Goal: Transaction & Acquisition: Purchase product/service

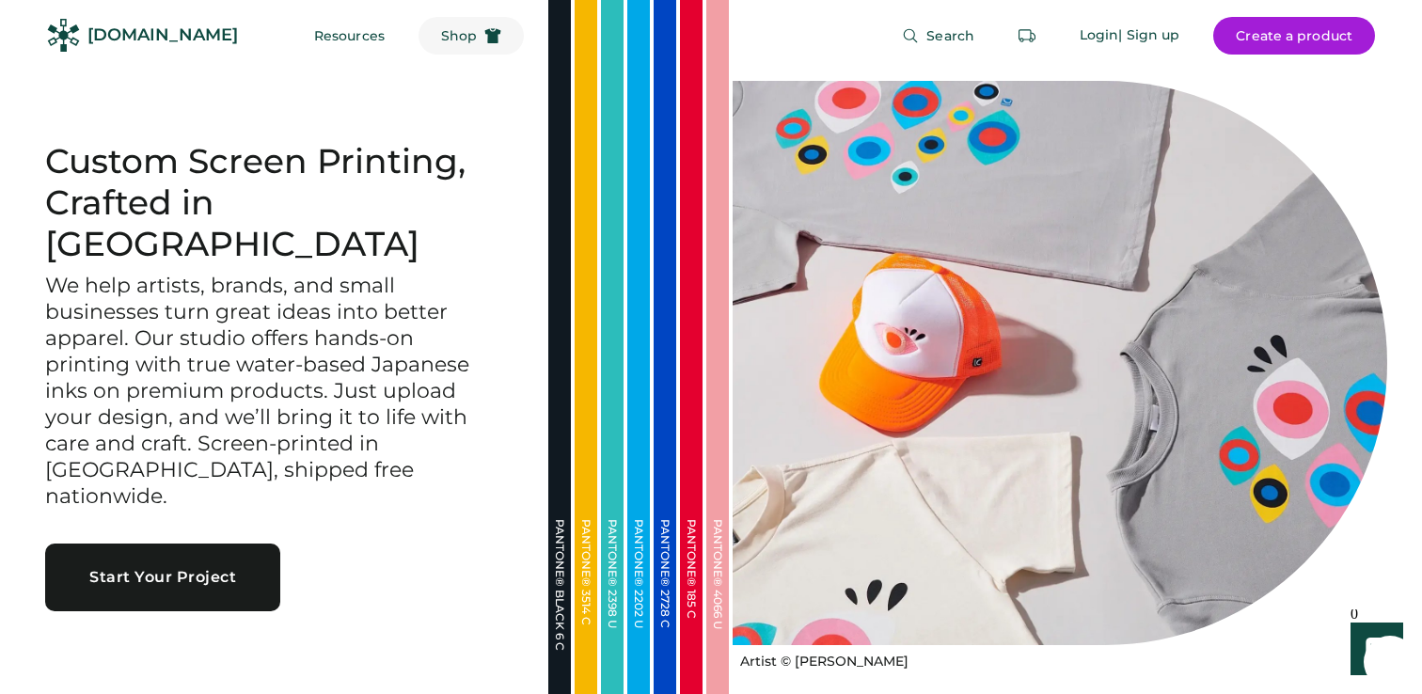
click at [441, 29] on span "Shop" at bounding box center [459, 35] width 36 height 13
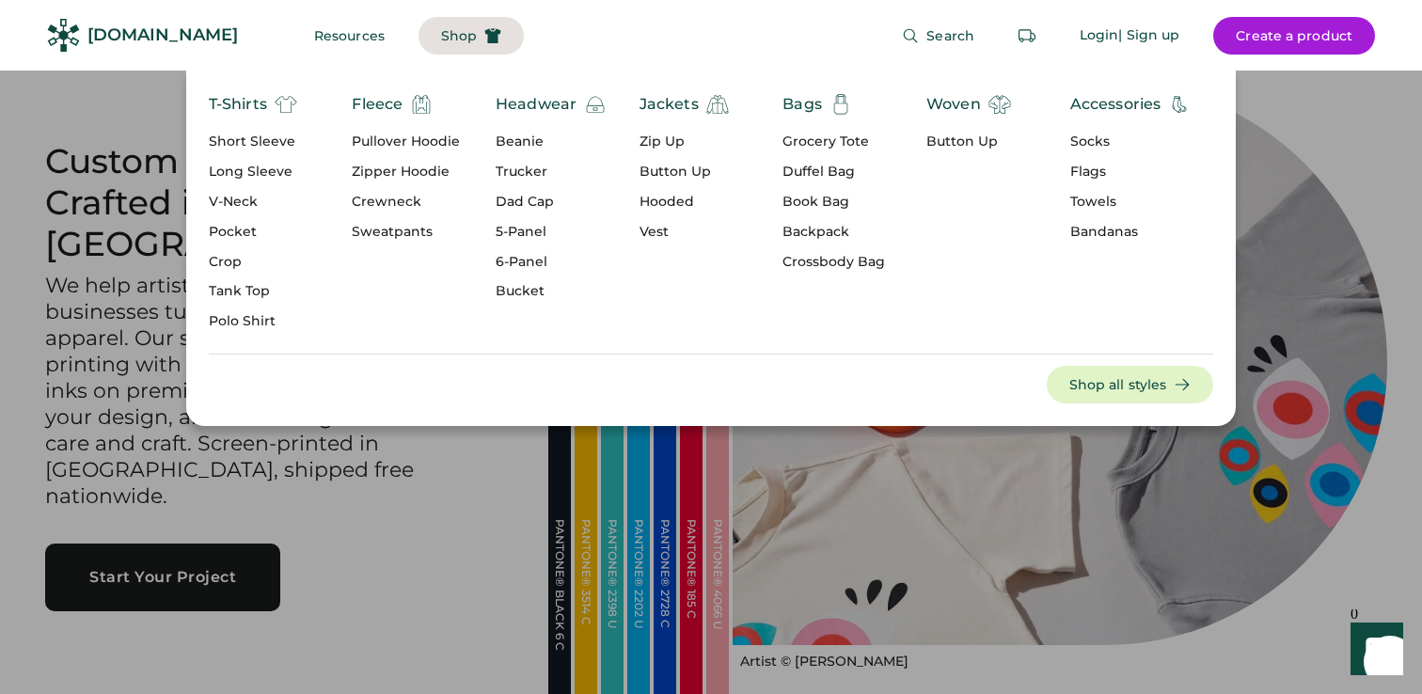
click at [529, 173] on div "Trucker" at bounding box center [551, 172] width 111 height 19
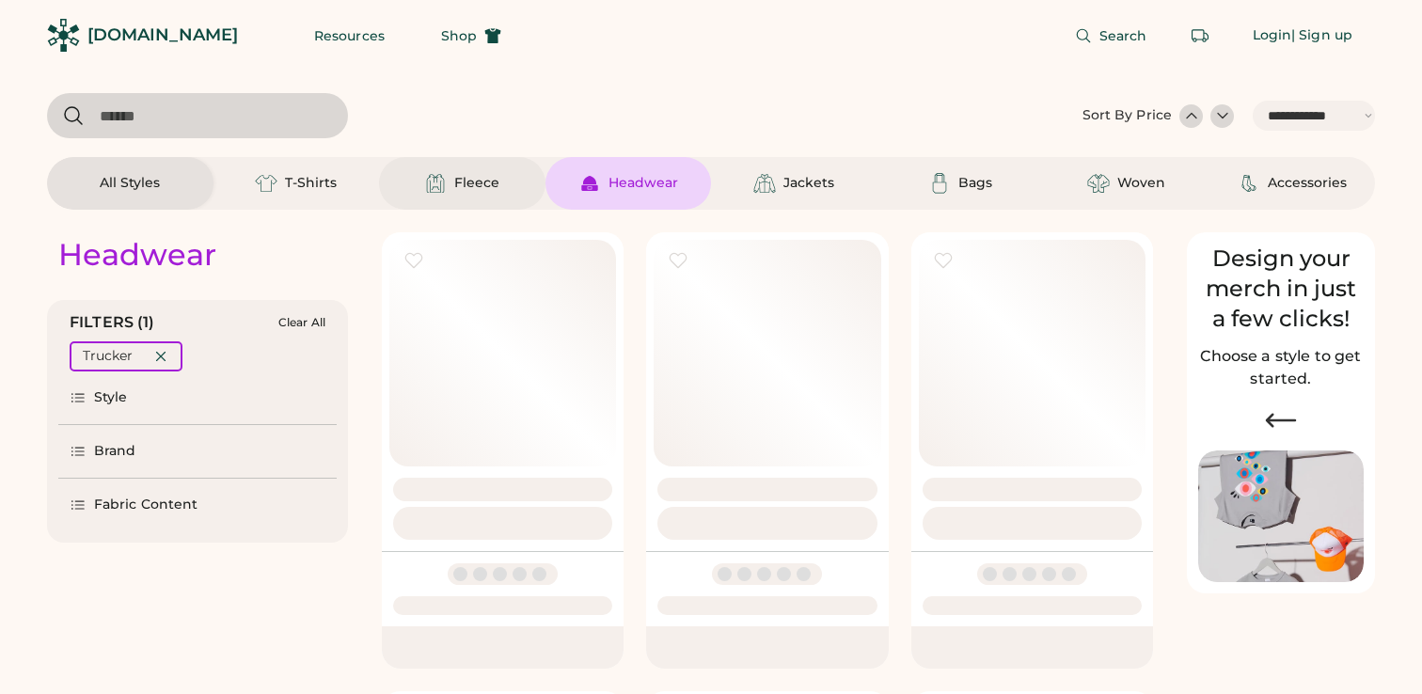
select select "*****"
select select "*"
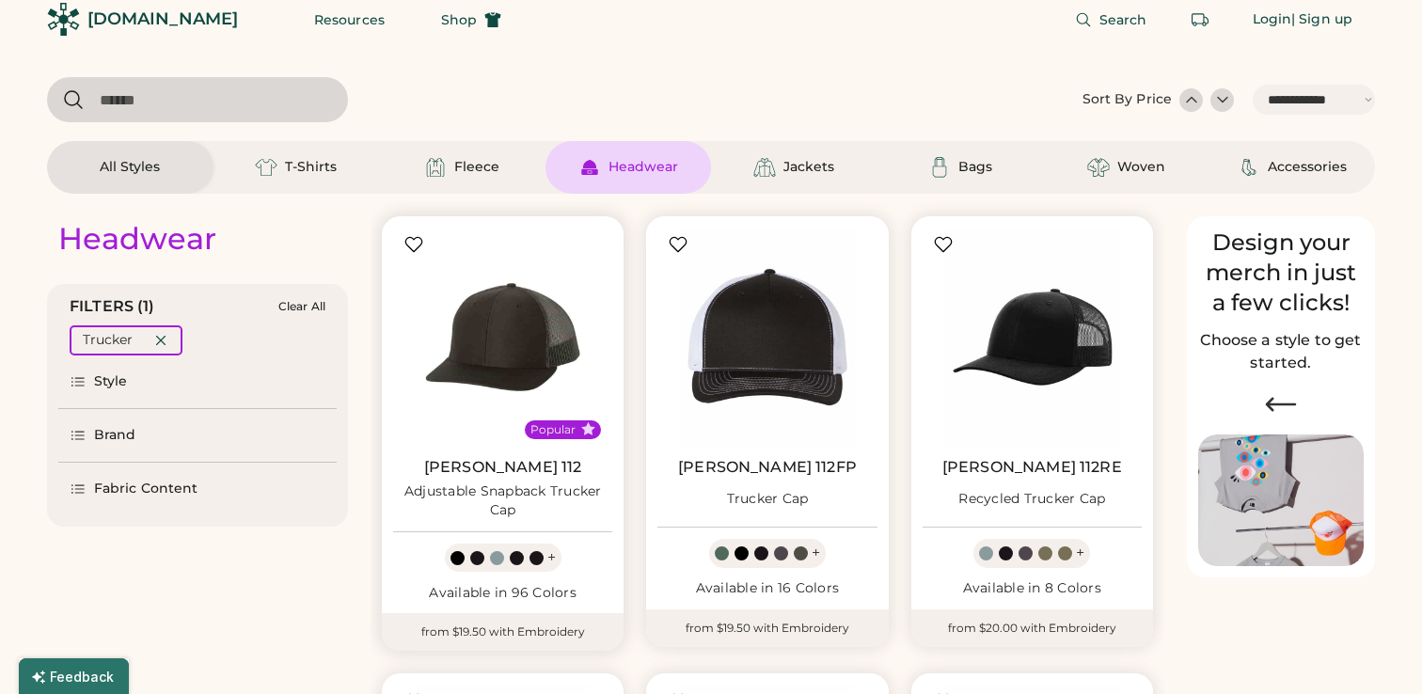
select select "*****"
select select "*"
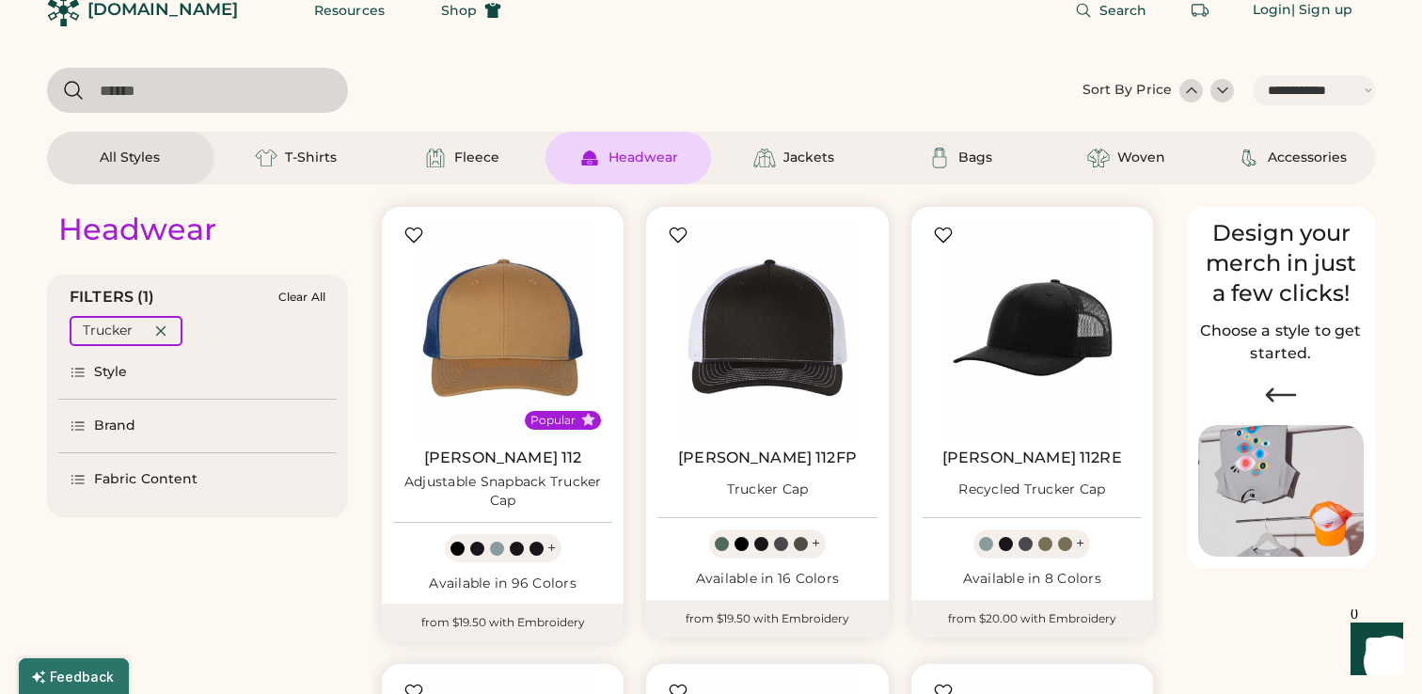
click at [118, 430] on div "Brand" at bounding box center [115, 426] width 42 height 19
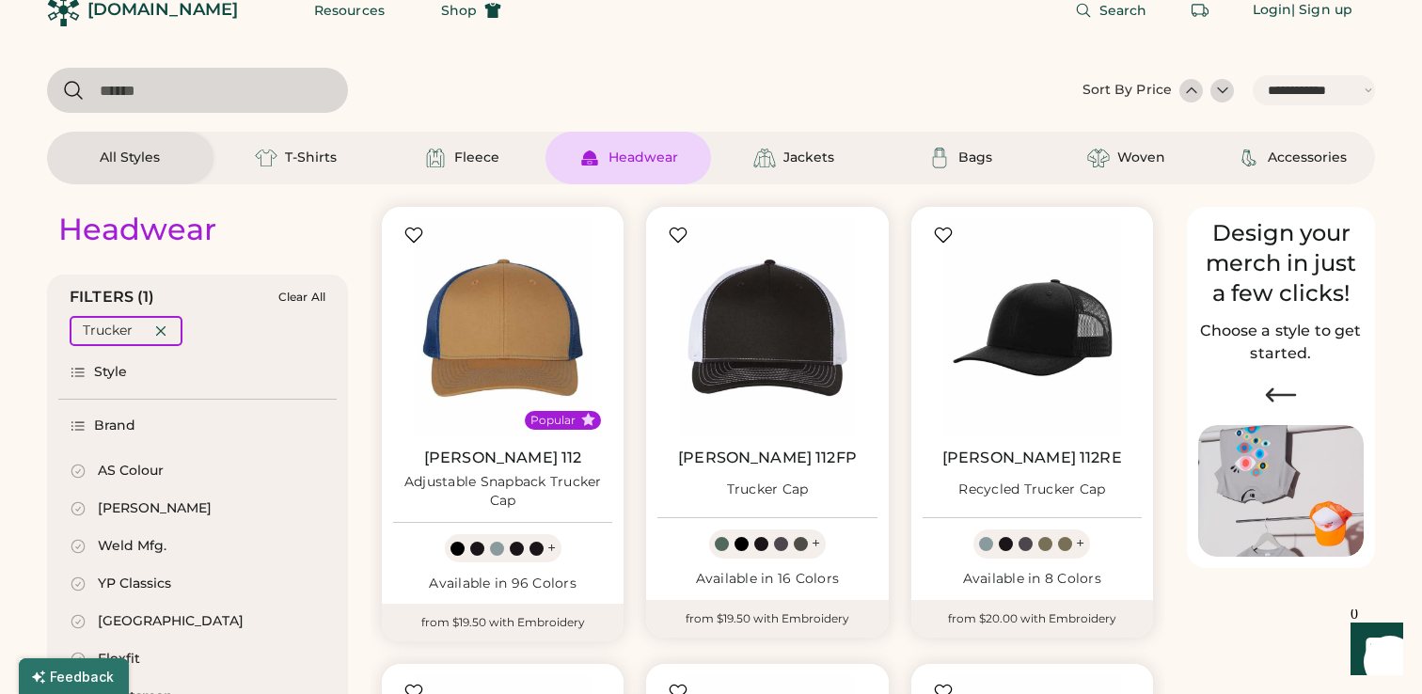
click at [132, 477] on div "AS Colour" at bounding box center [131, 471] width 66 height 19
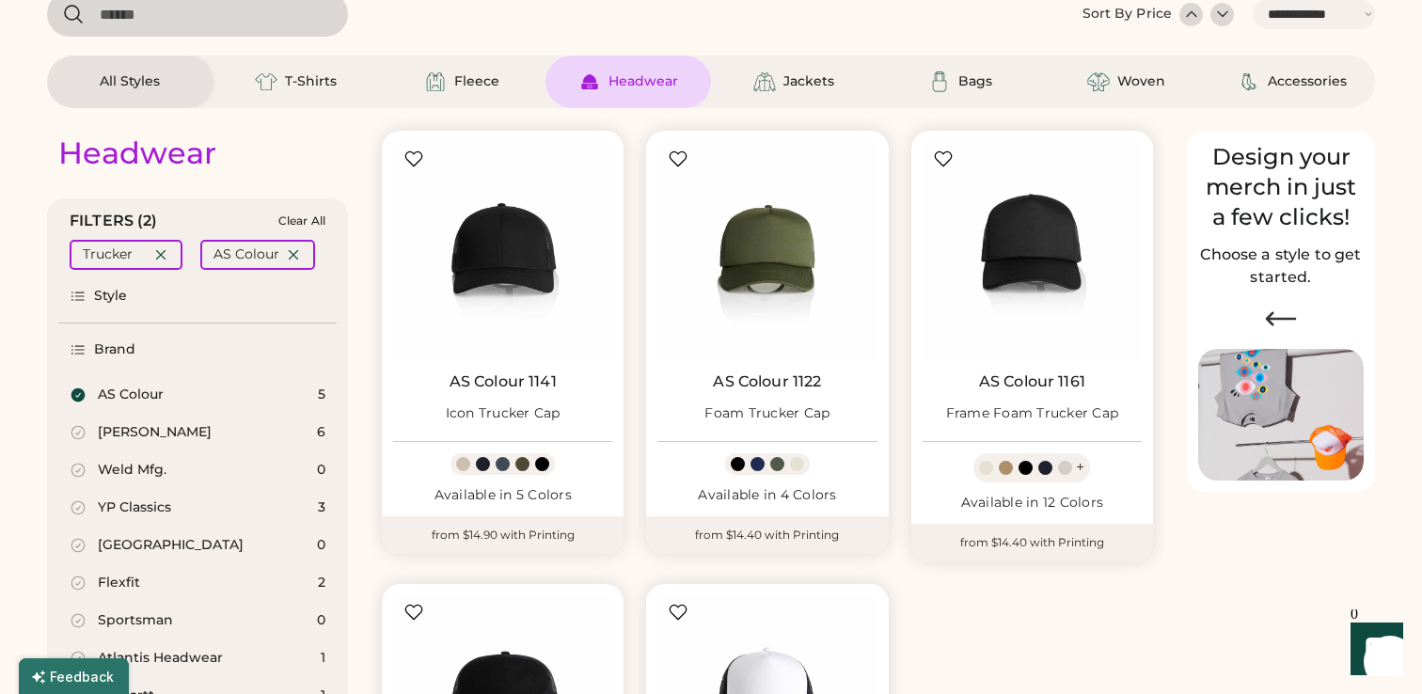
scroll to position [101, 0]
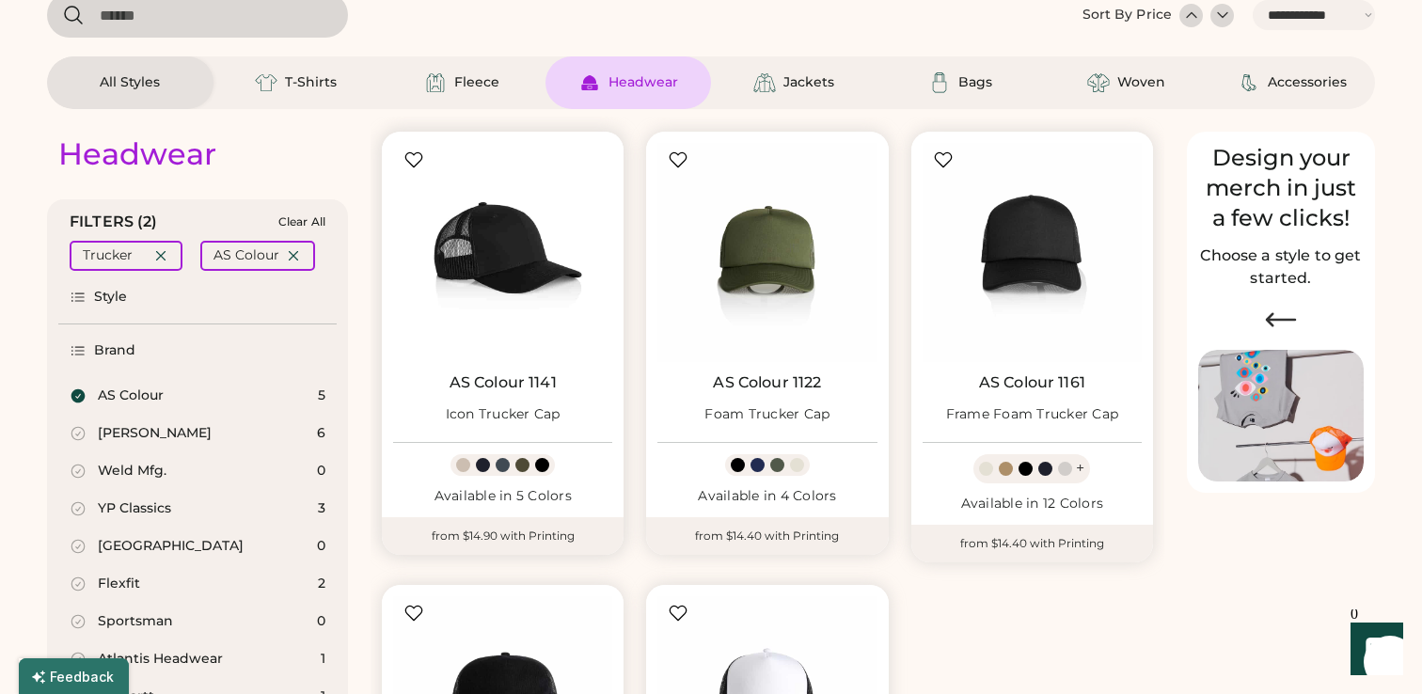
click at [542, 258] on img at bounding box center [502, 252] width 219 height 219
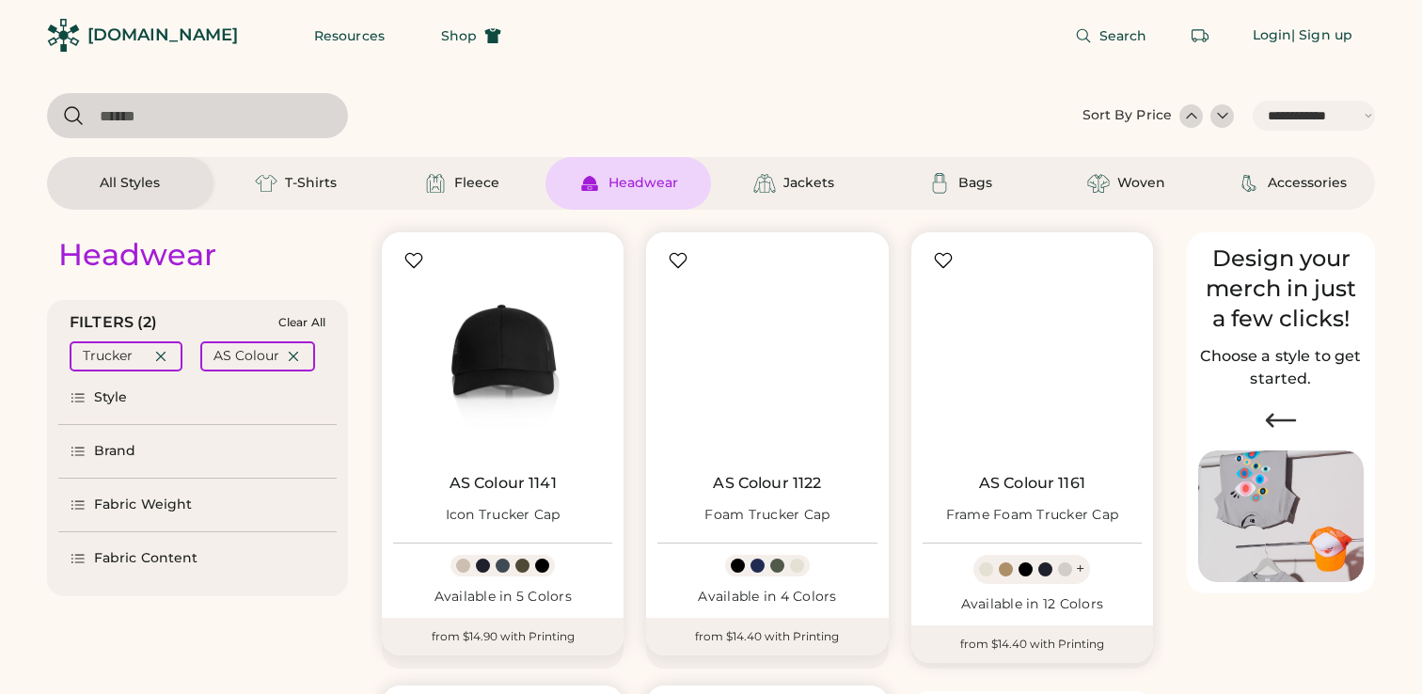
select select "*****"
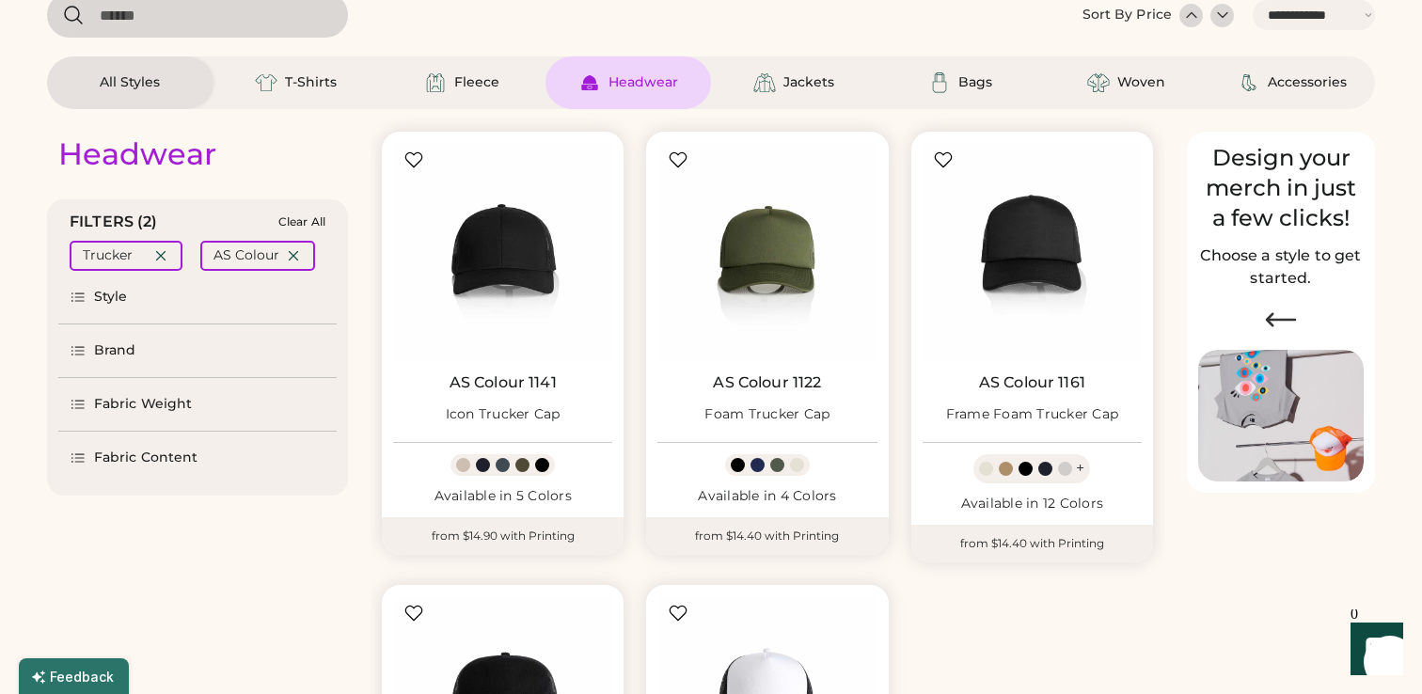
click at [584, 72] on img at bounding box center [589, 82] width 23 height 23
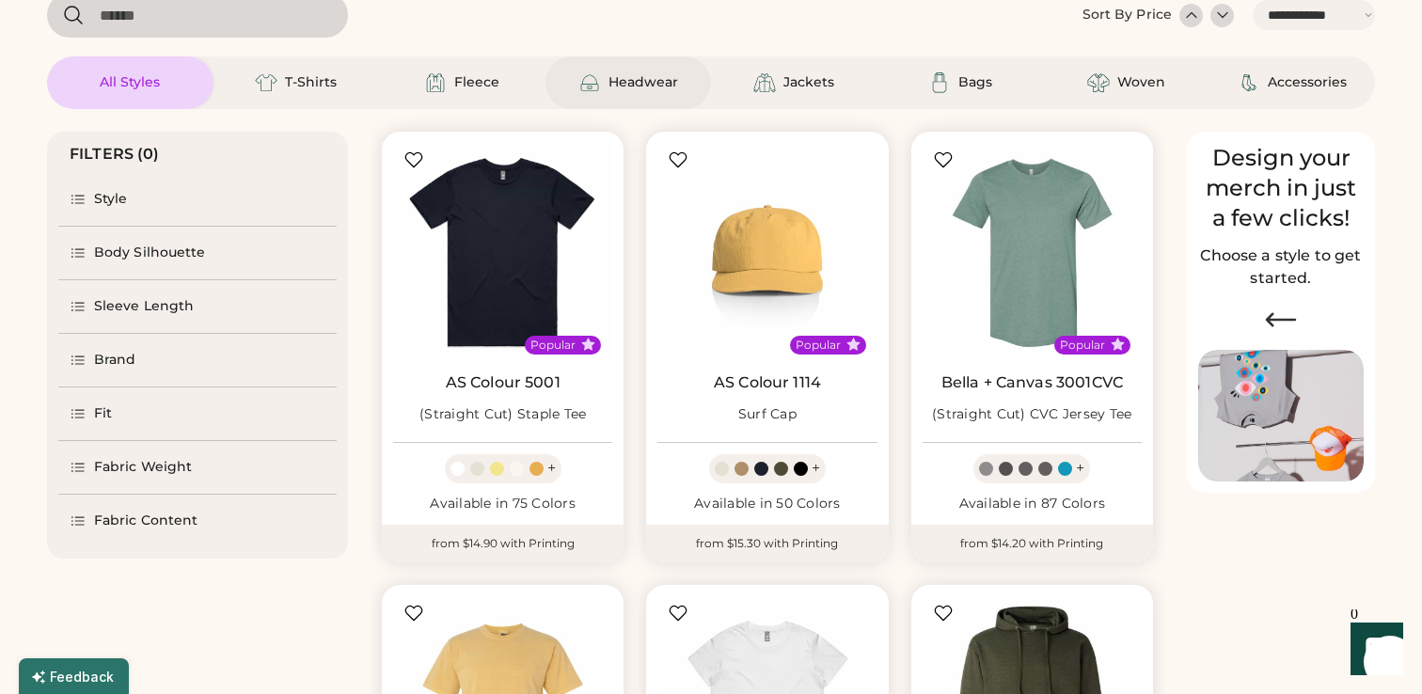
click at [626, 81] on div "Headwear" at bounding box center [643, 82] width 70 height 19
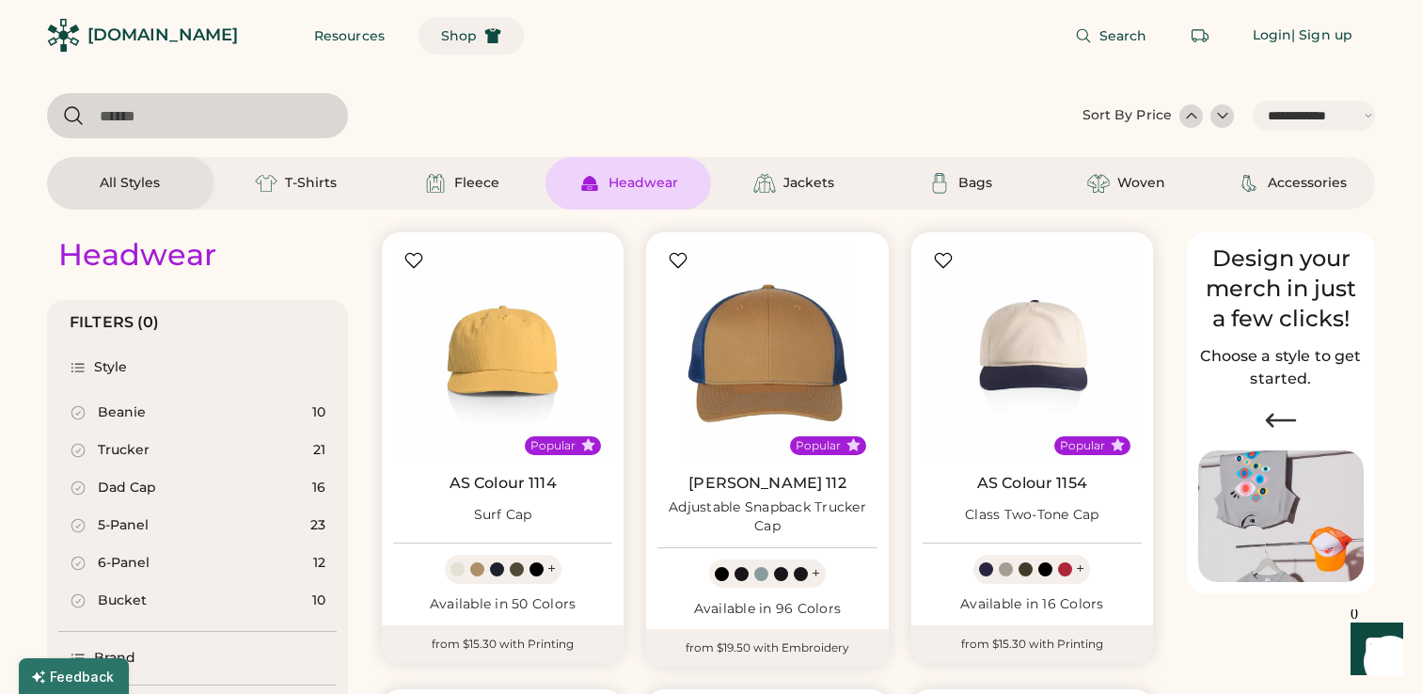
click at [484, 42] on icon at bounding box center [492, 35] width 17 height 17
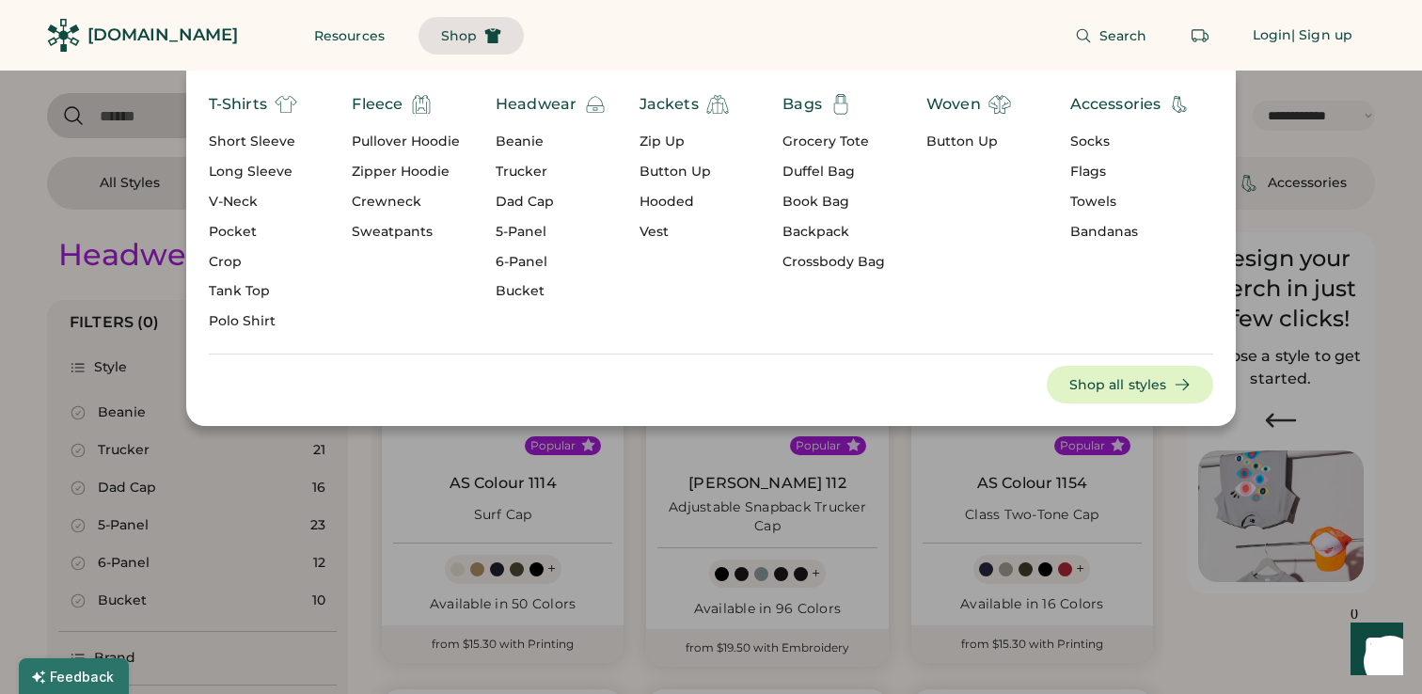
click at [485, 34] on use at bounding box center [493, 35] width 16 height 15
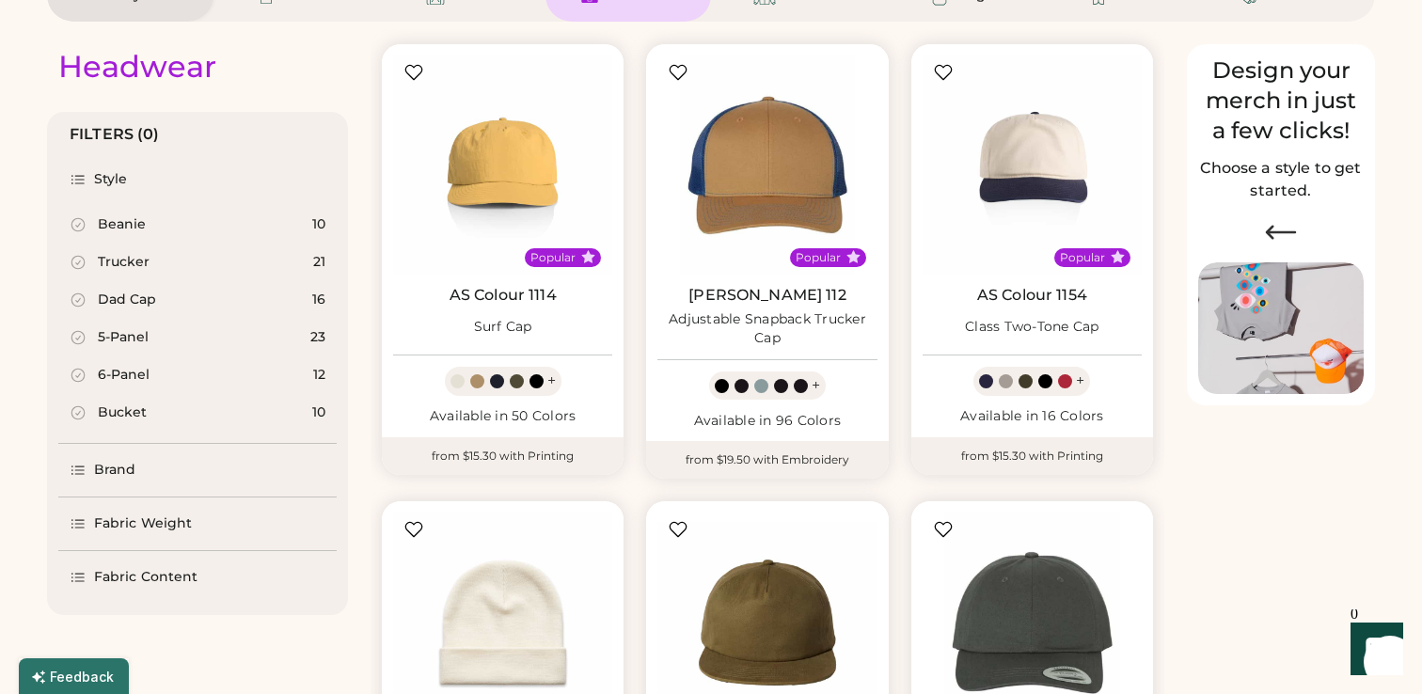
scroll to position [216, 0]
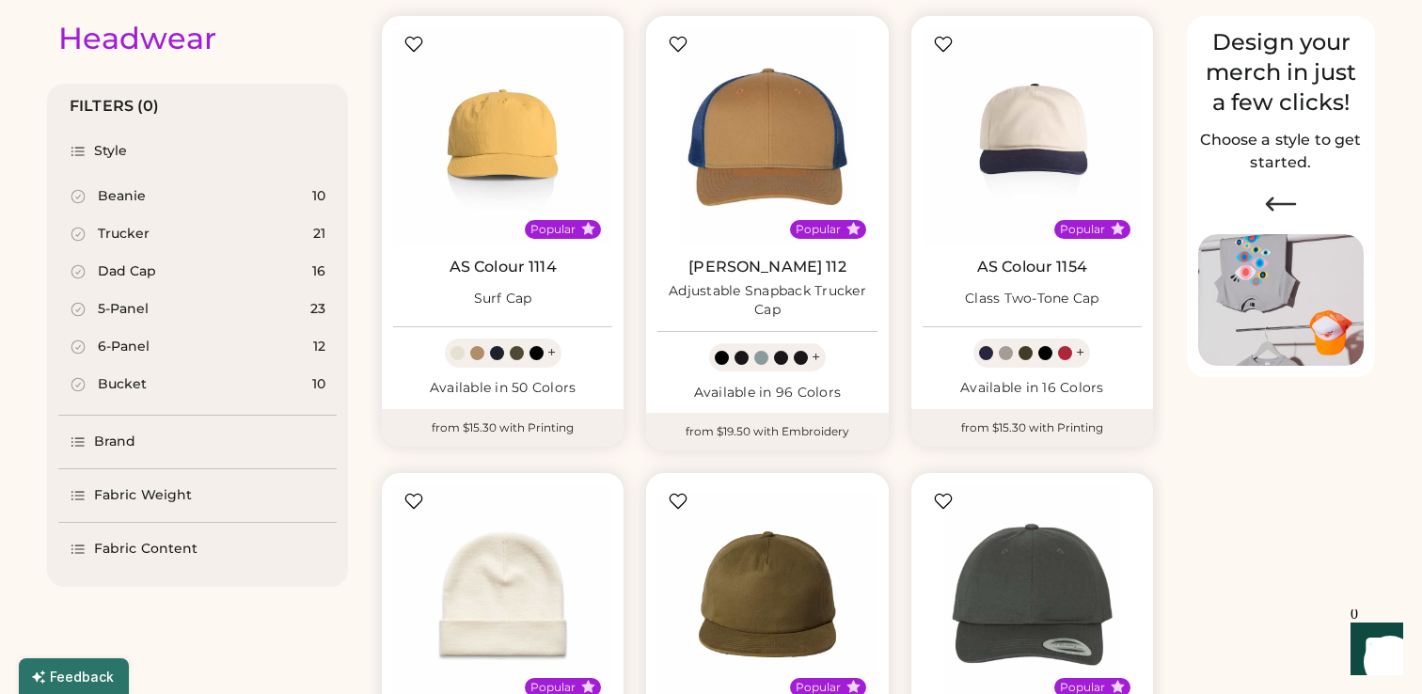
click at [166, 453] on div "Brand" at bounding box center [197, 442] width 278 height 53
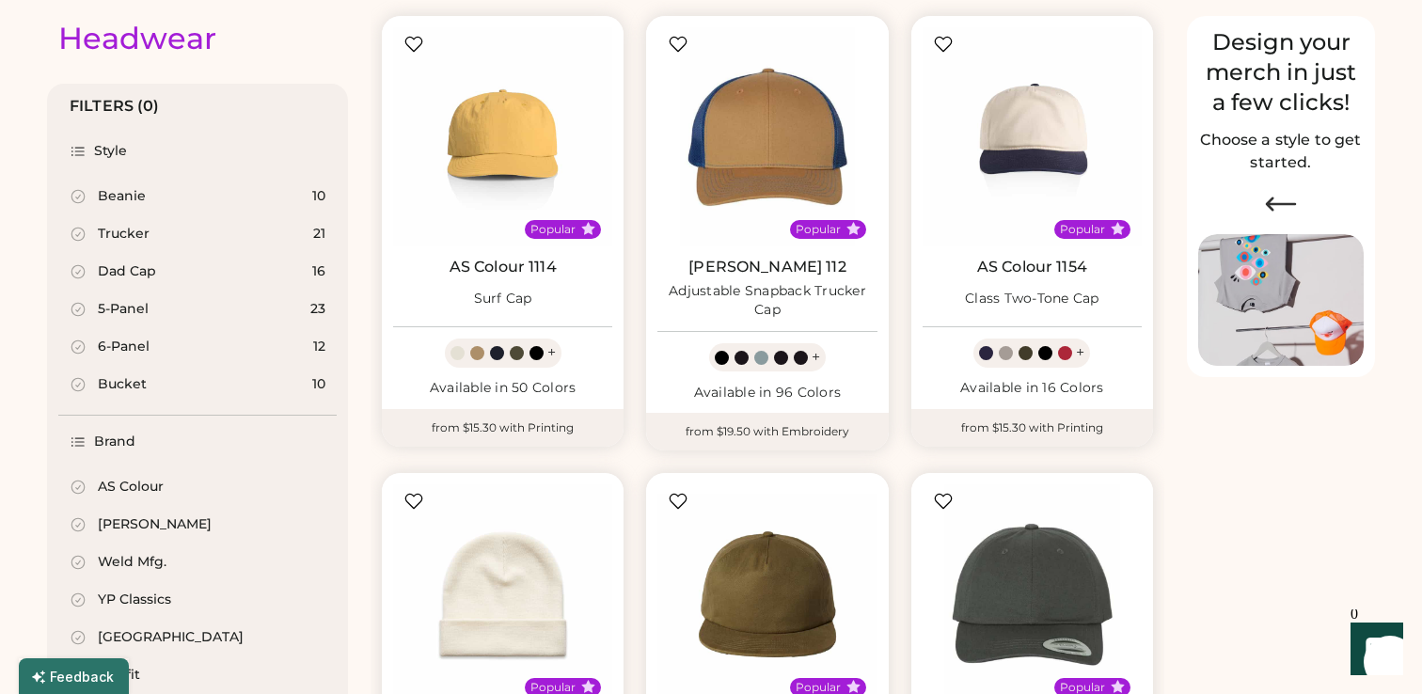
click at [150, 487] on div "AS Colour" at bounding box center [131, 487] width 66 height 19
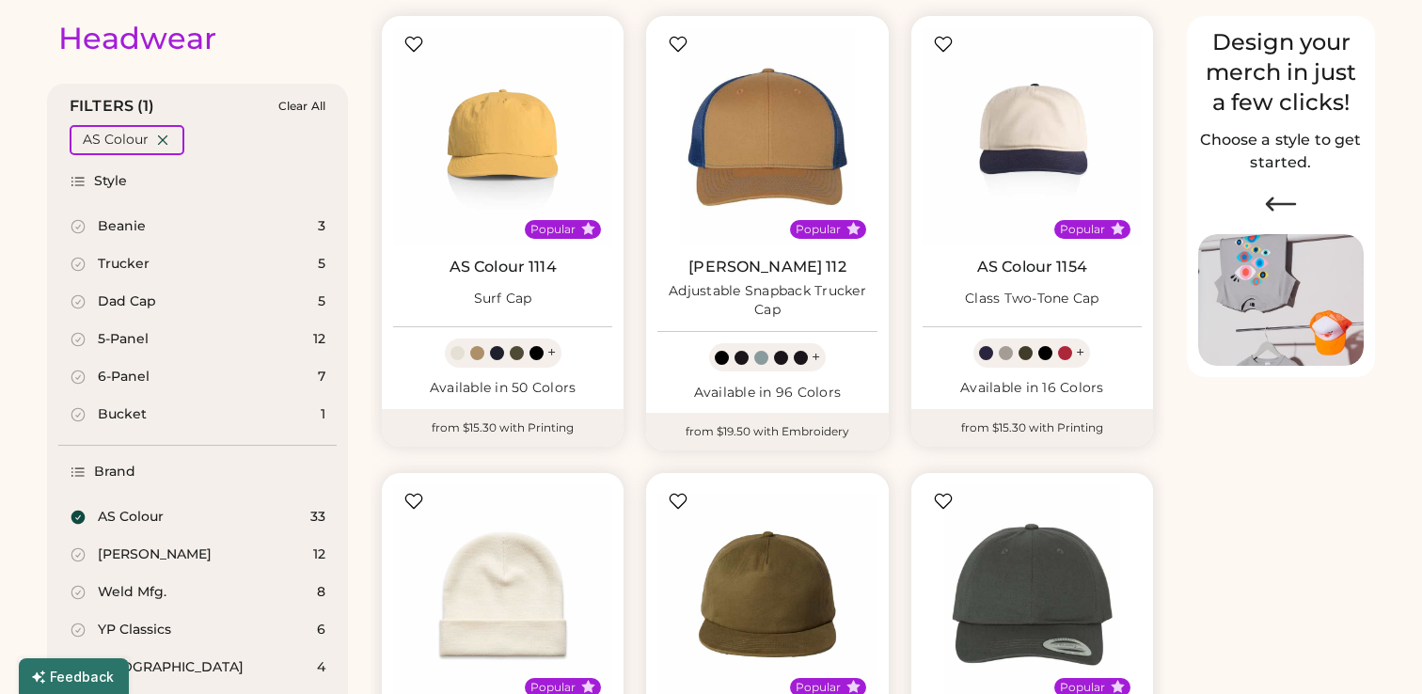
select select "*"
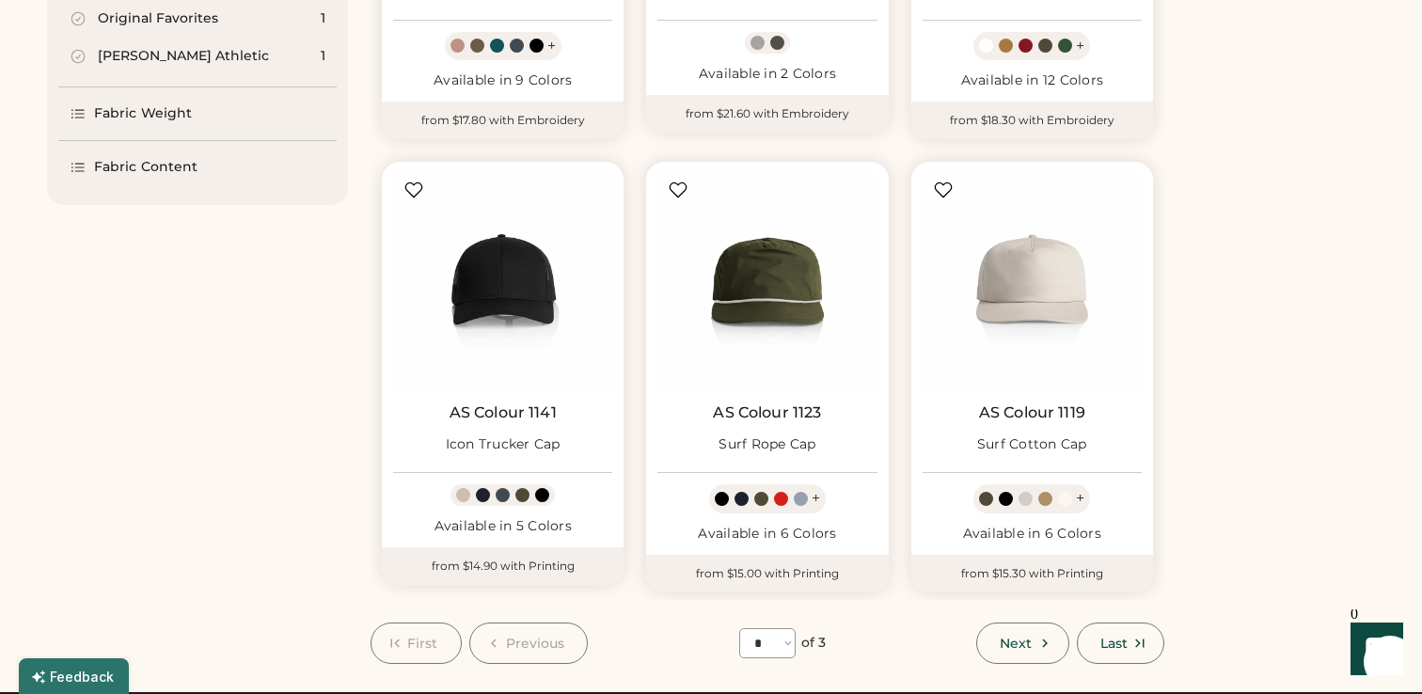
scroll to position [1445, 0]
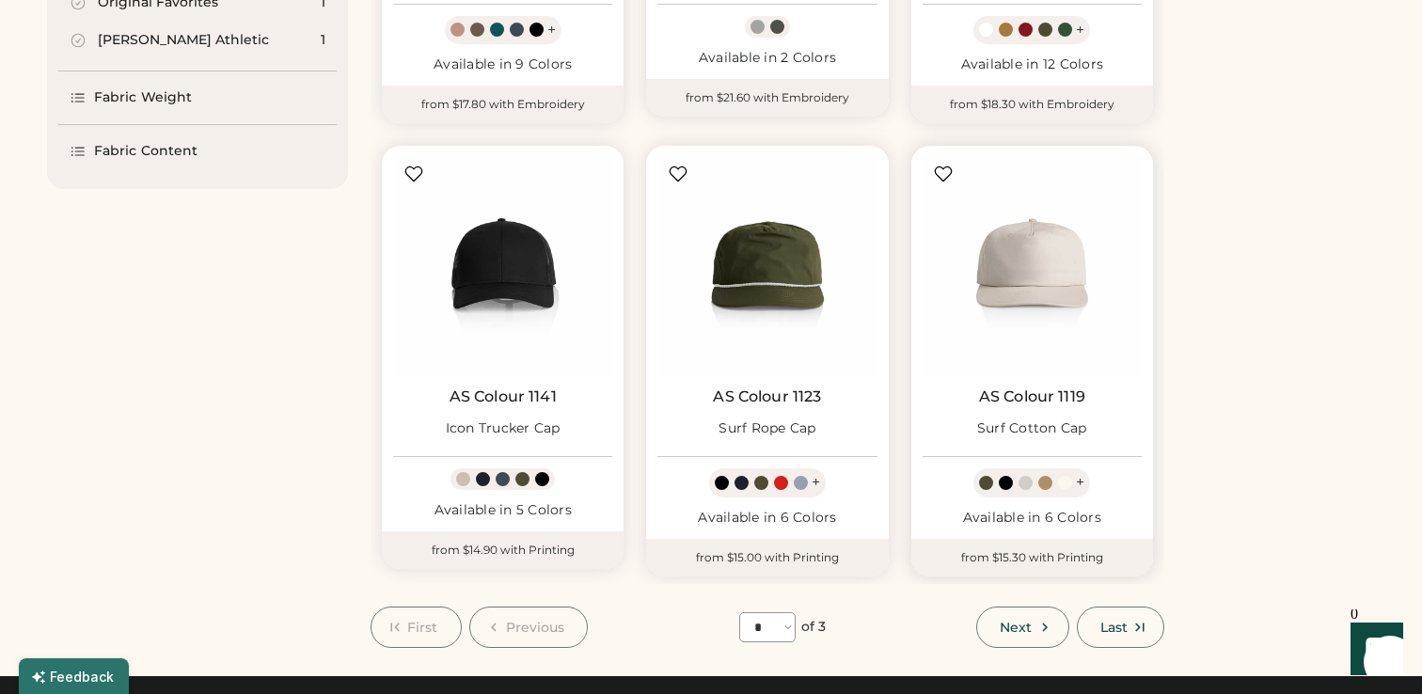
click at [1044, 258] on img at bounding box center [1032, 266] width 219 height 219
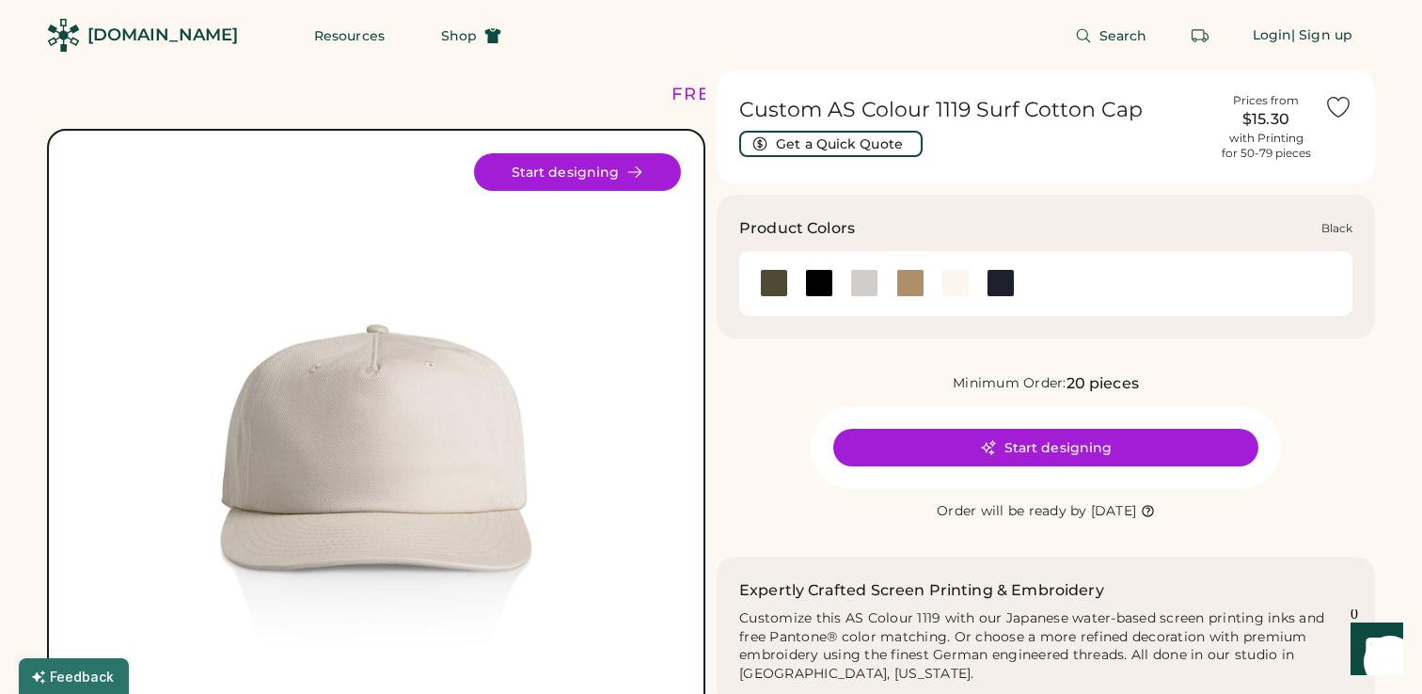
click at [827, 286] on div at bounding box center [819, 283] width 28 height 28
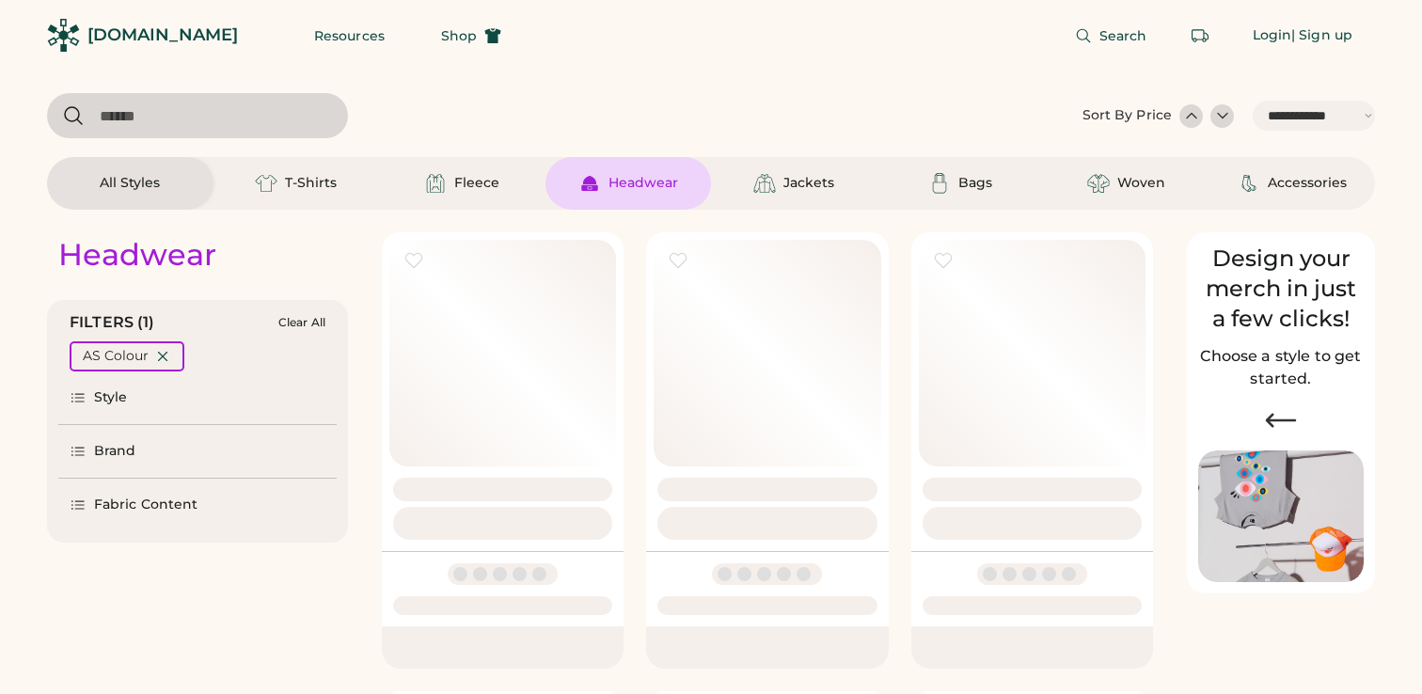
select select "*****"
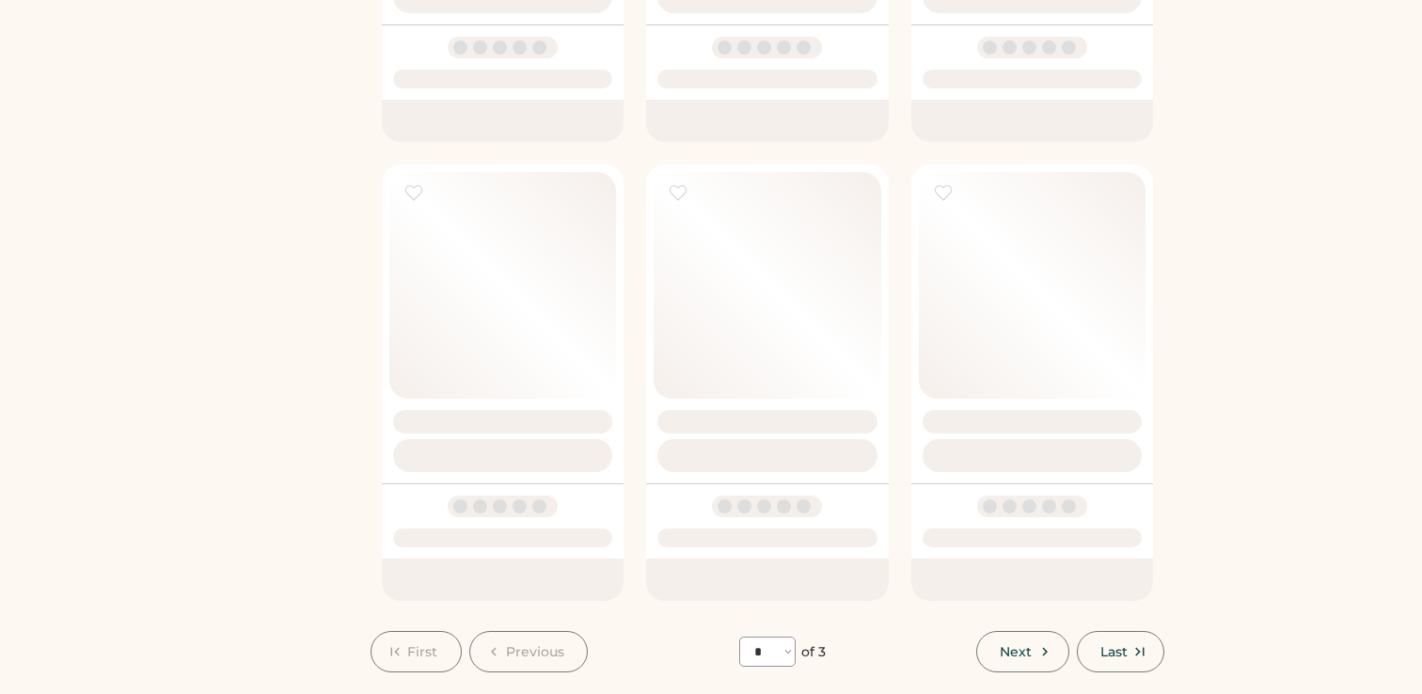
scroll to position [1445, 0]
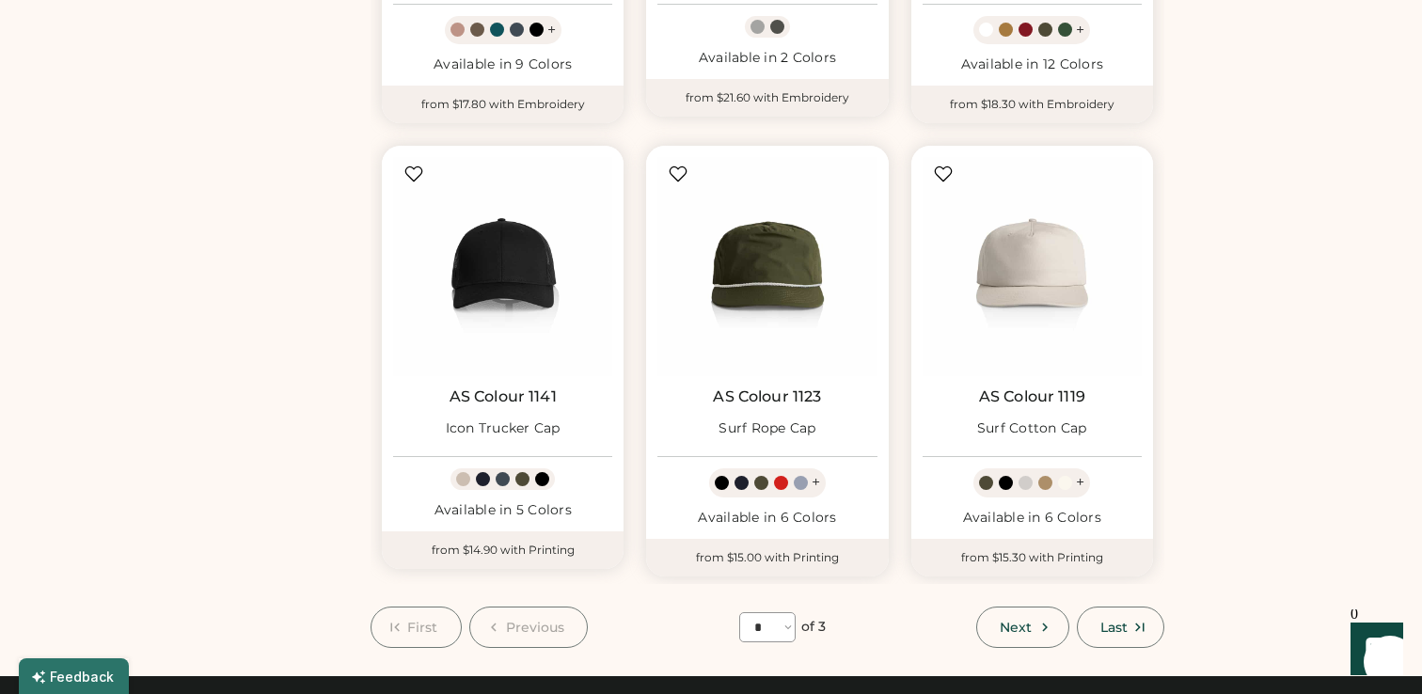
scroll to position [101, 0]
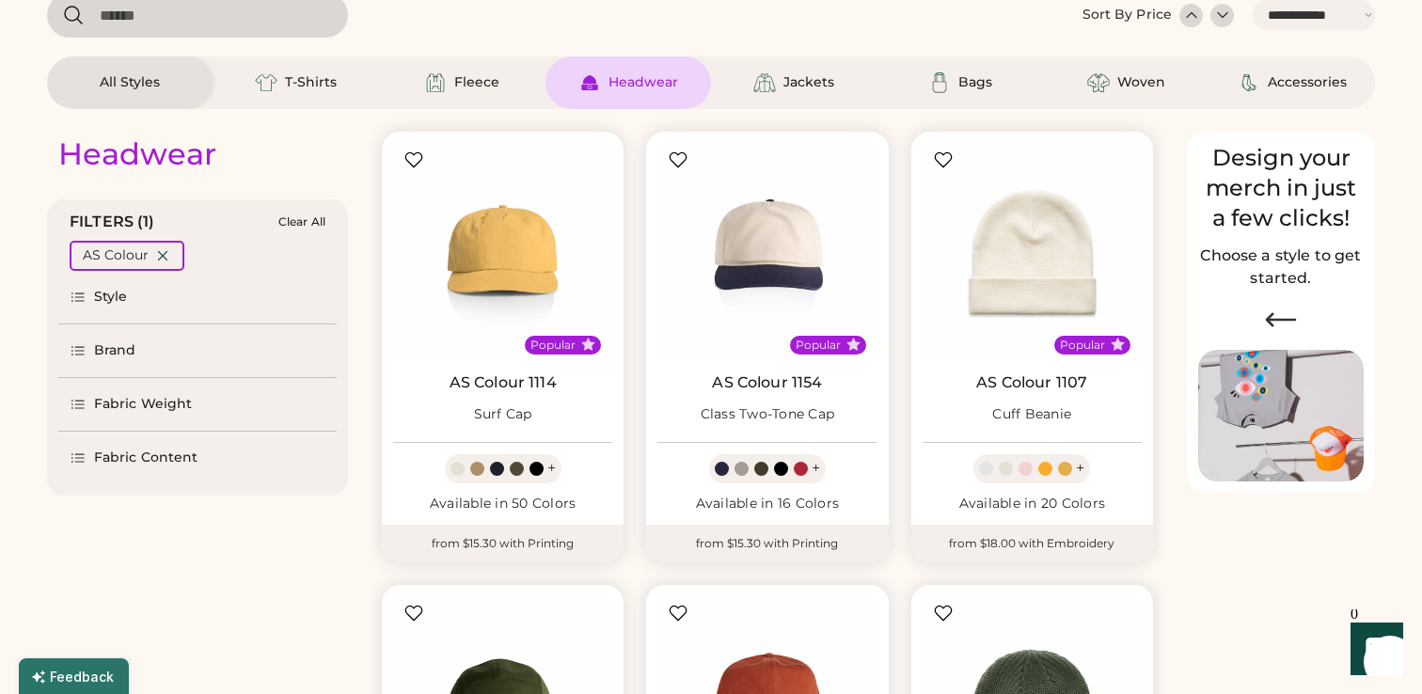
select select "*"
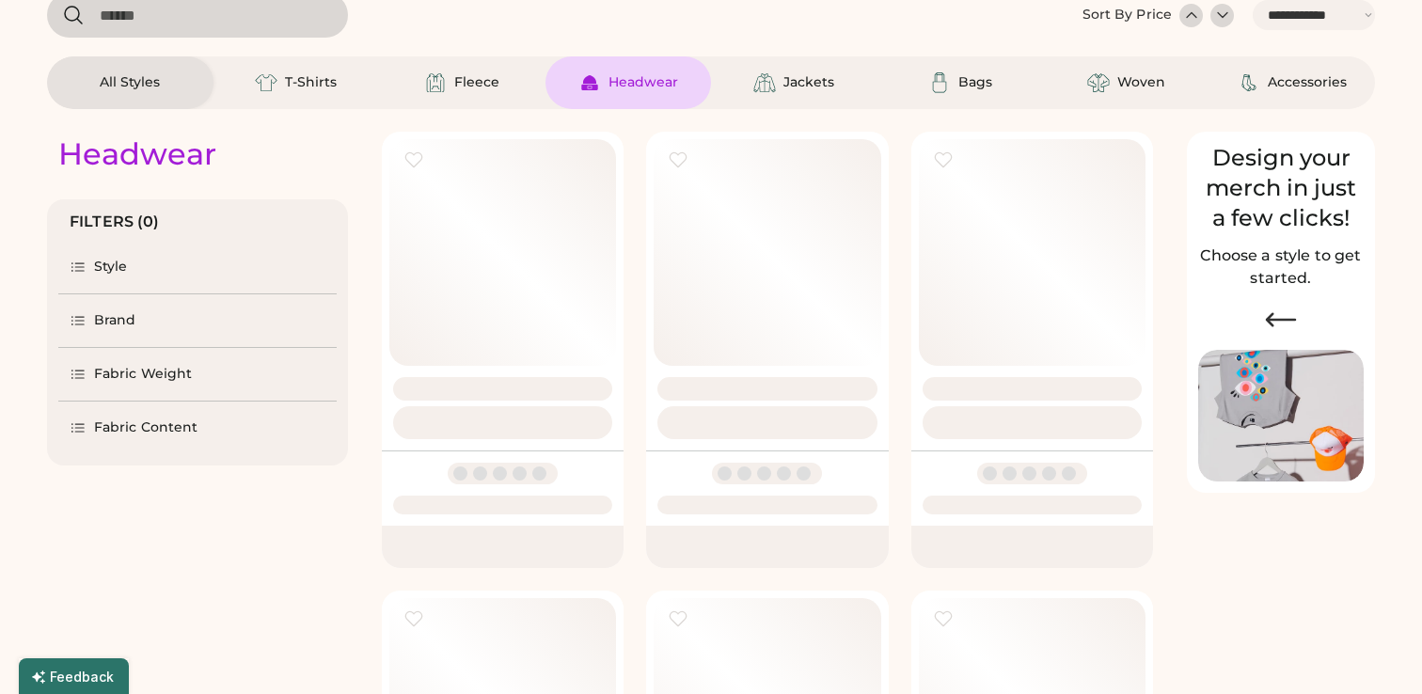
scroll to position [0, 0]
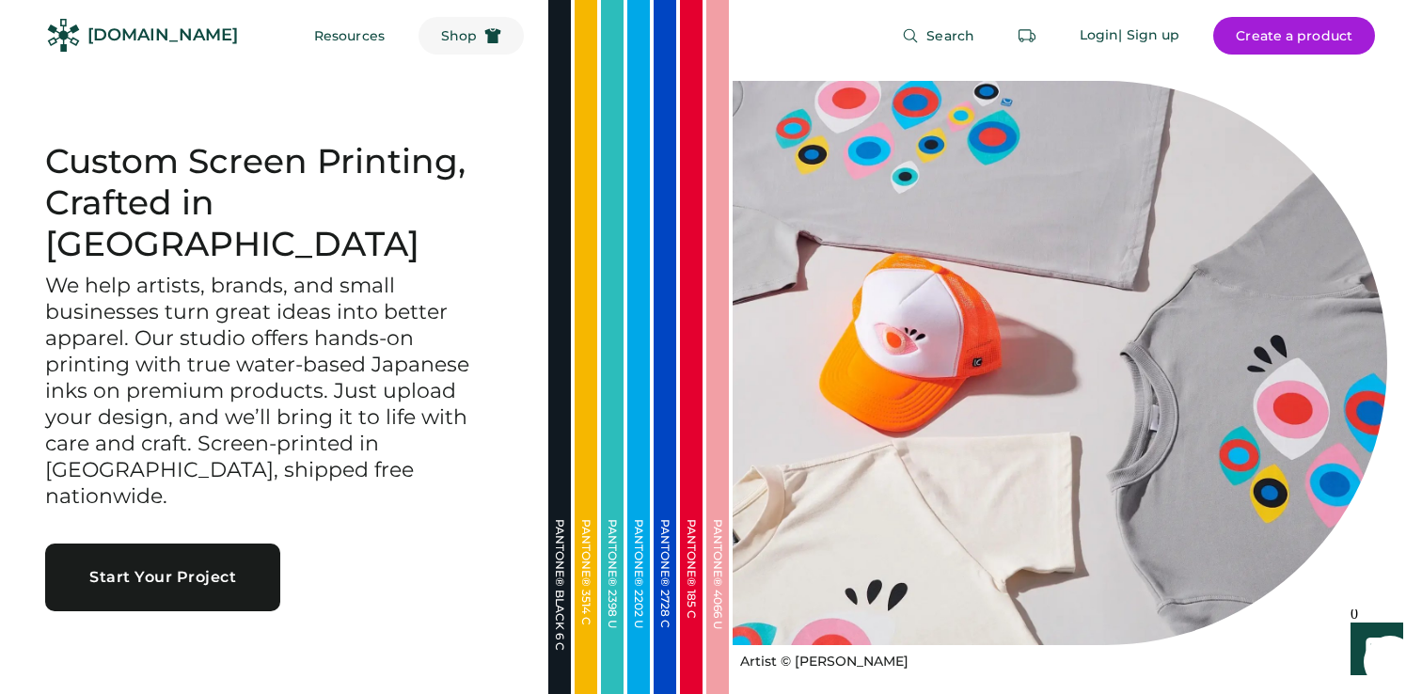
click at [441, 37] on span "Shop" at bounding box center [459, 35] width 36 height 13
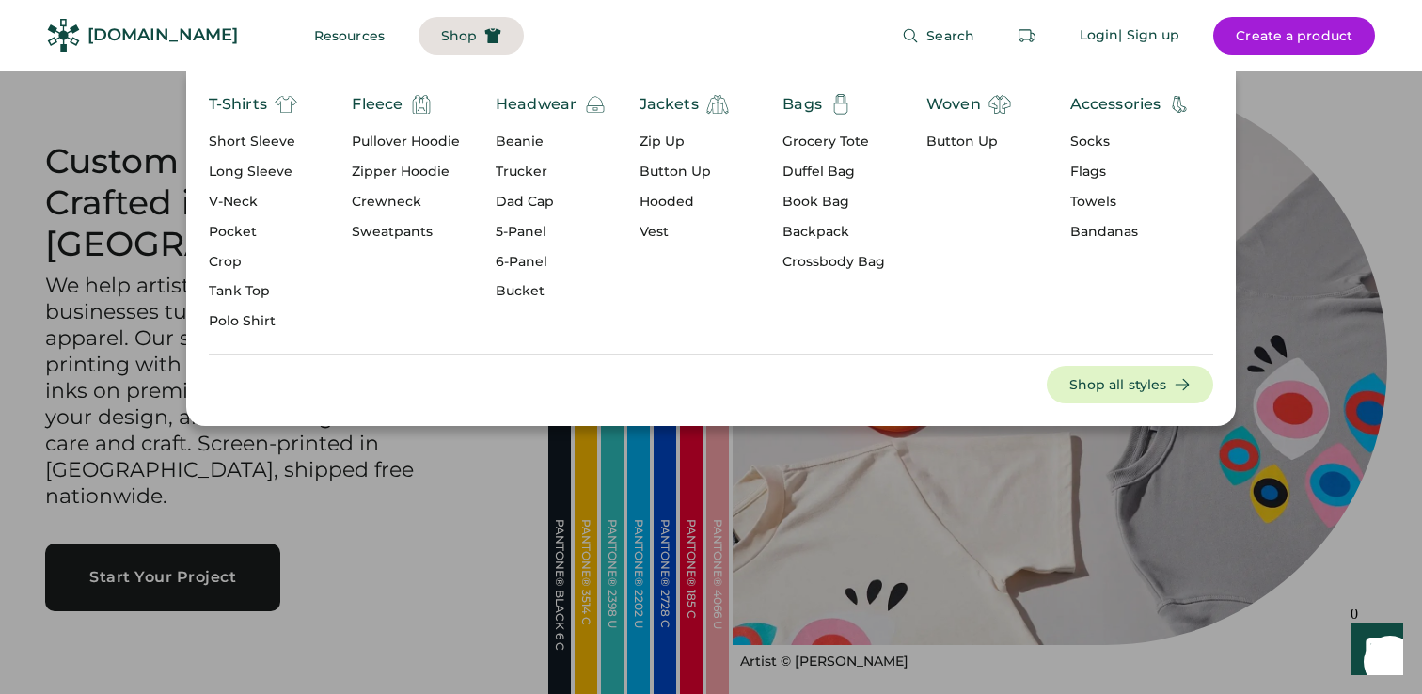
click at [536, 201] on div "Dad Cap" at bounding box center [551, 202] width 111 height 19
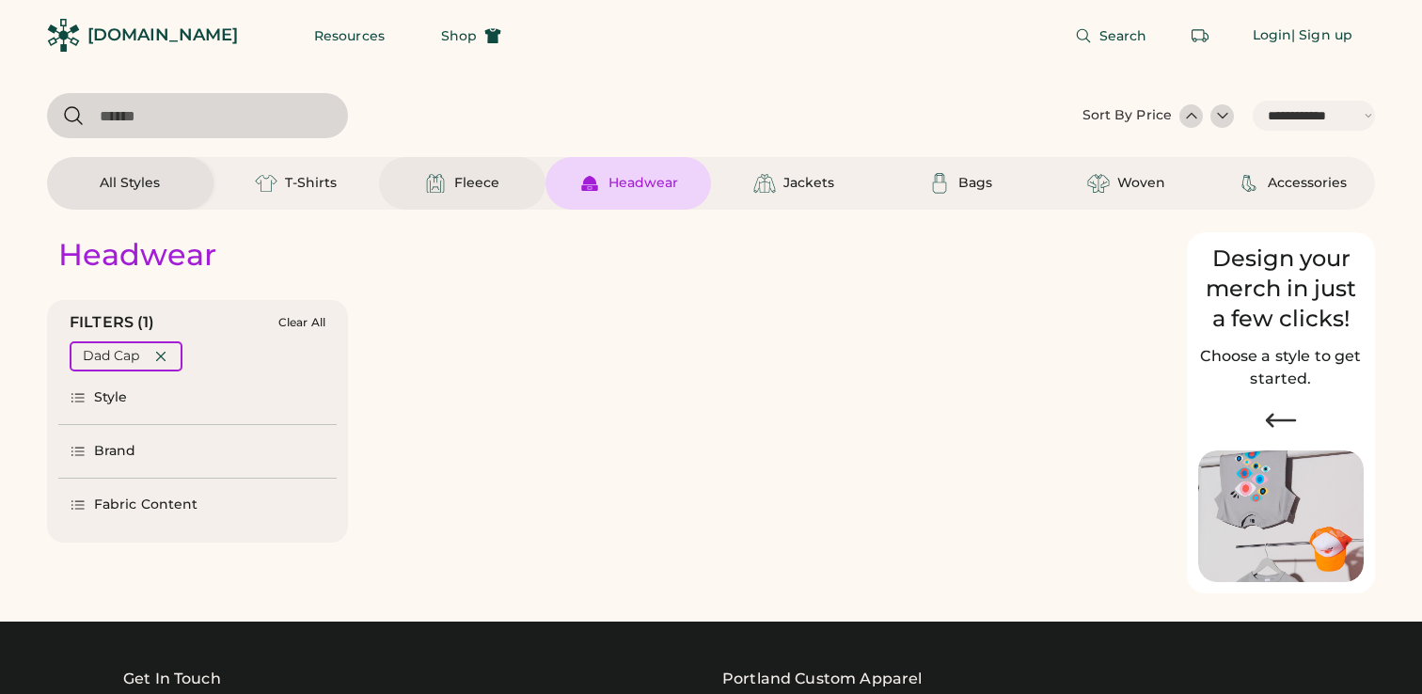
select select "*****"
select select "*"
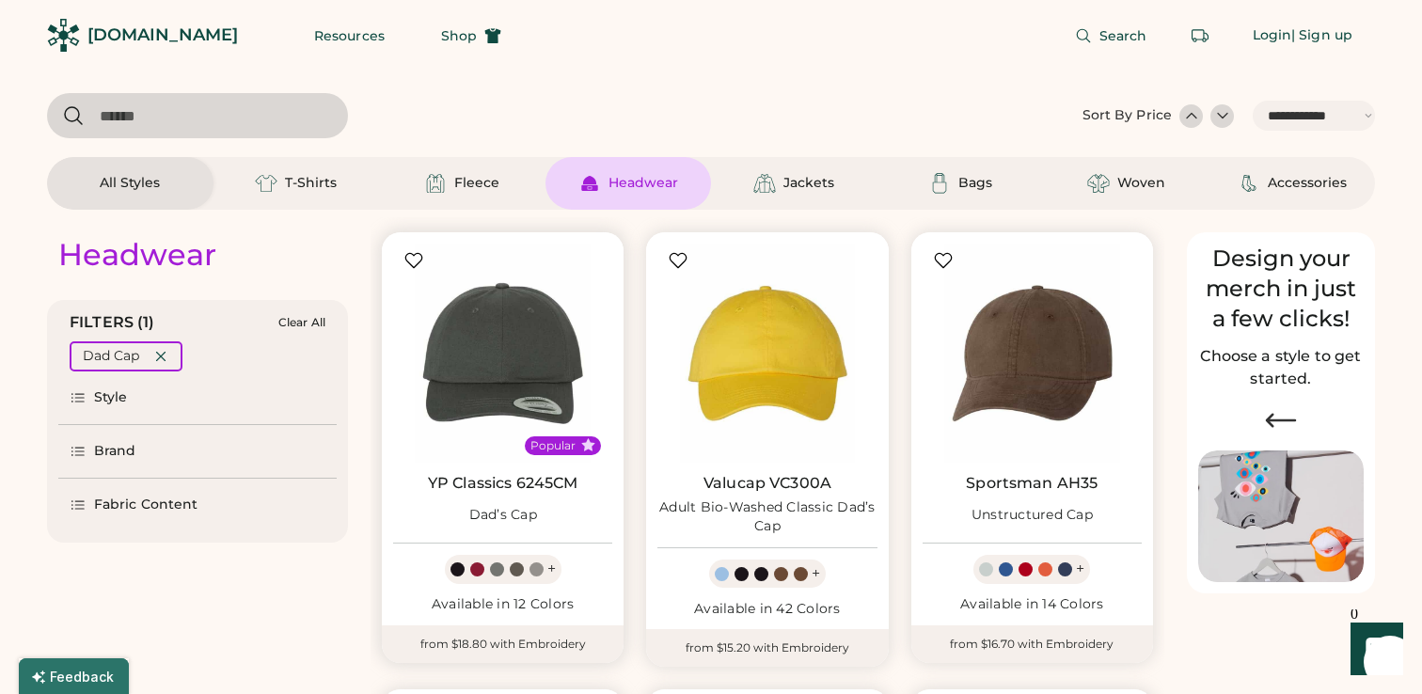
scroll to position [26, 0]
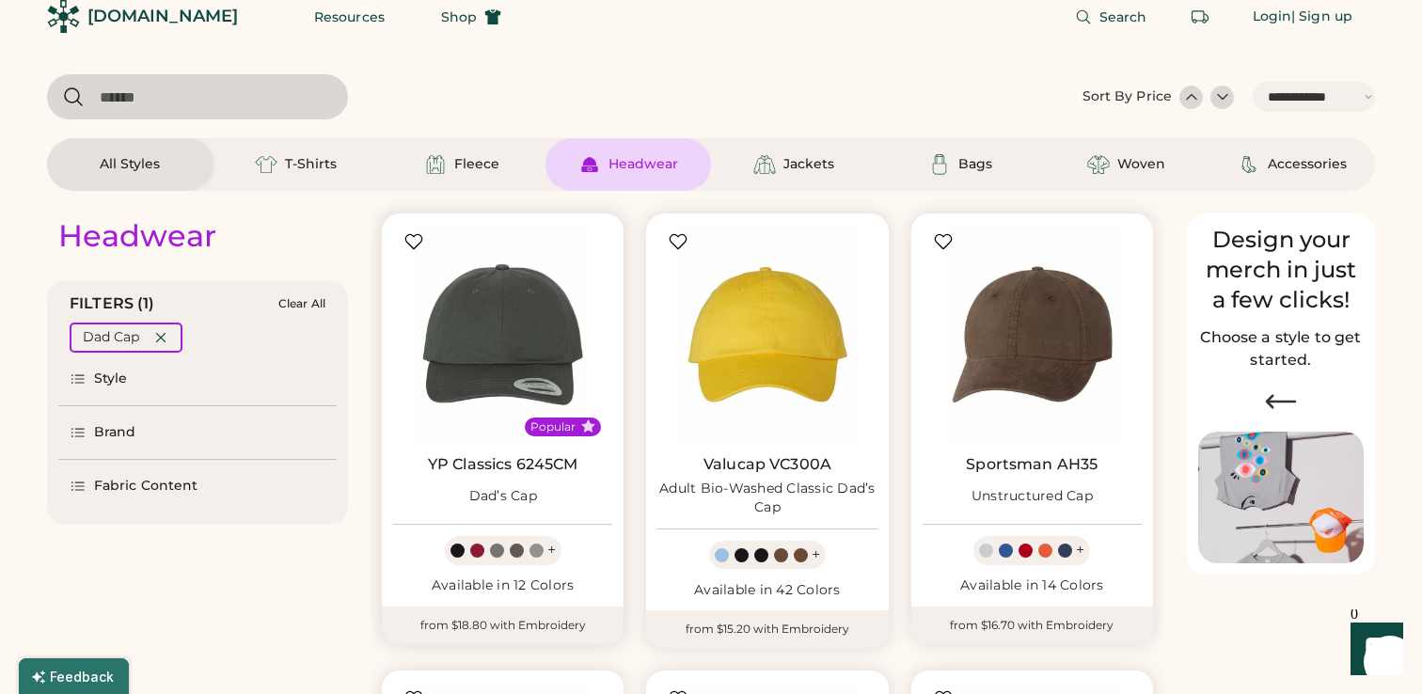
select select "*****"
select select "*"
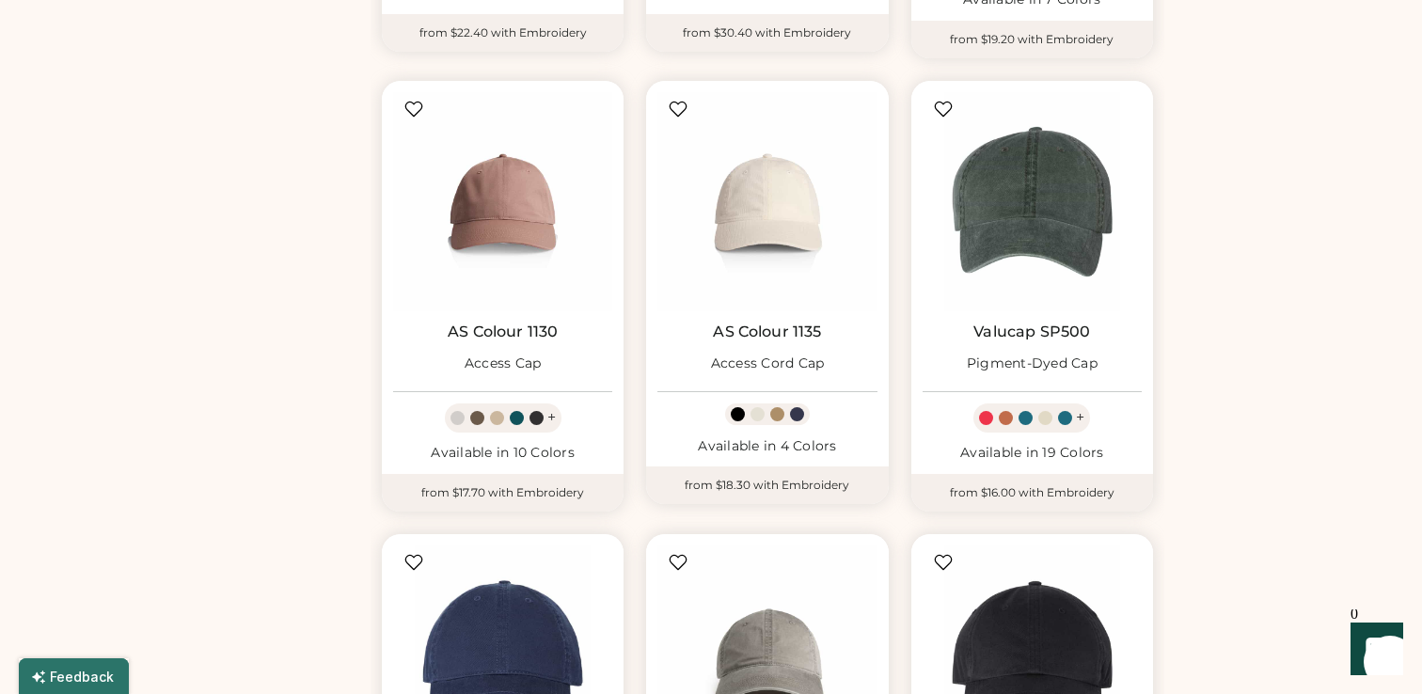
scroll to position [1067, 0]
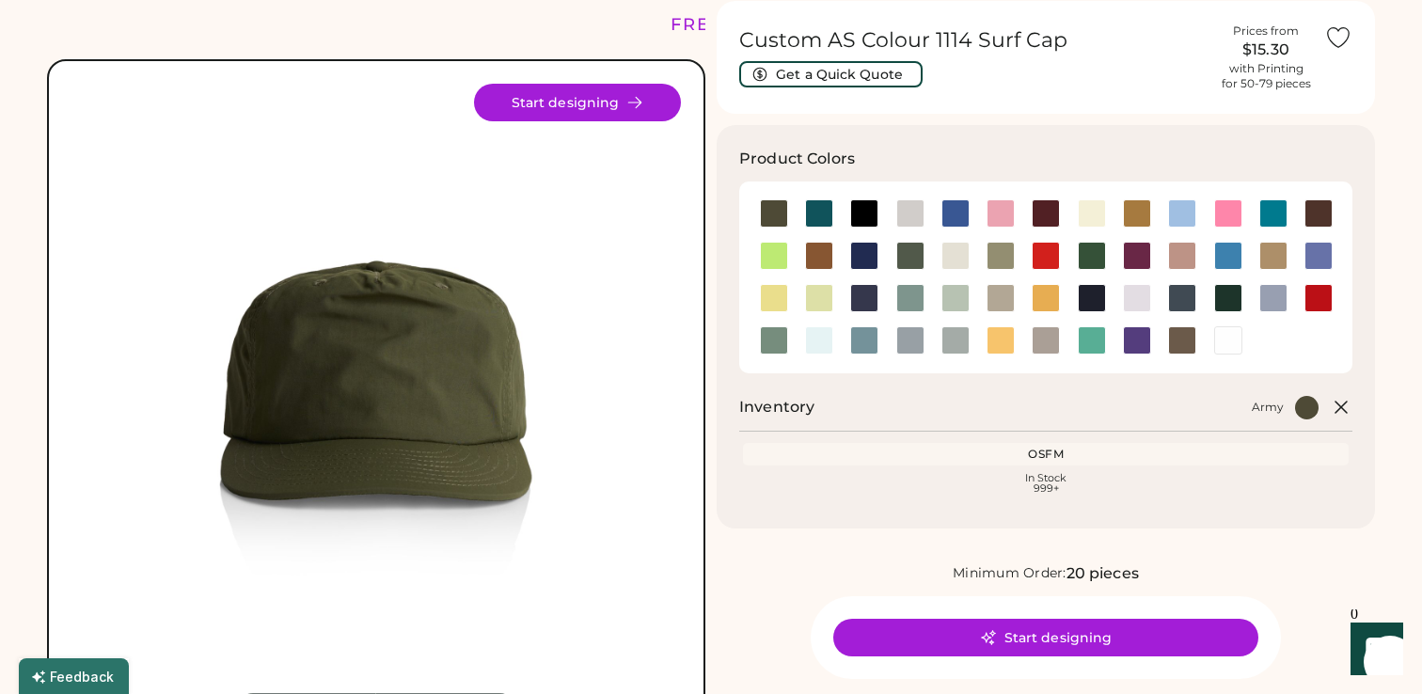
scroll to position [80, 0]
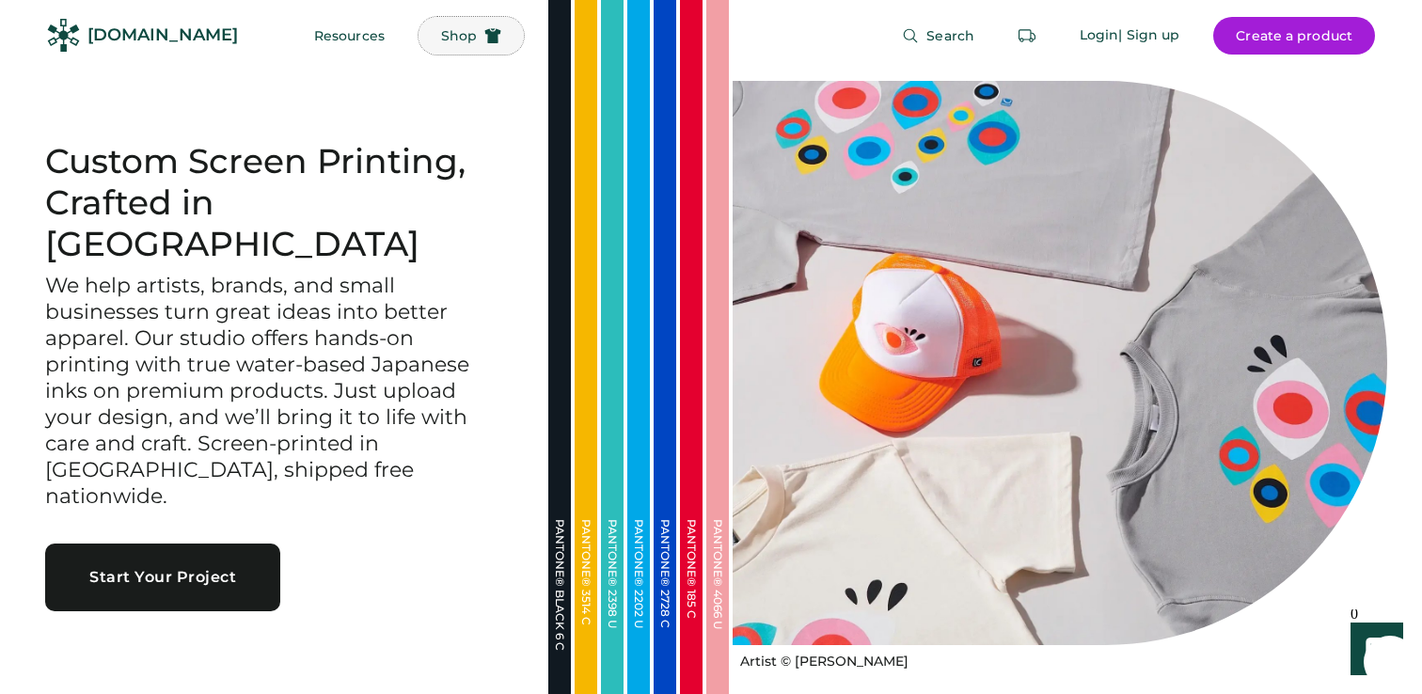
click at [418, 45] on button "Shop" at bounding box center [470, 36] width 105 height 38
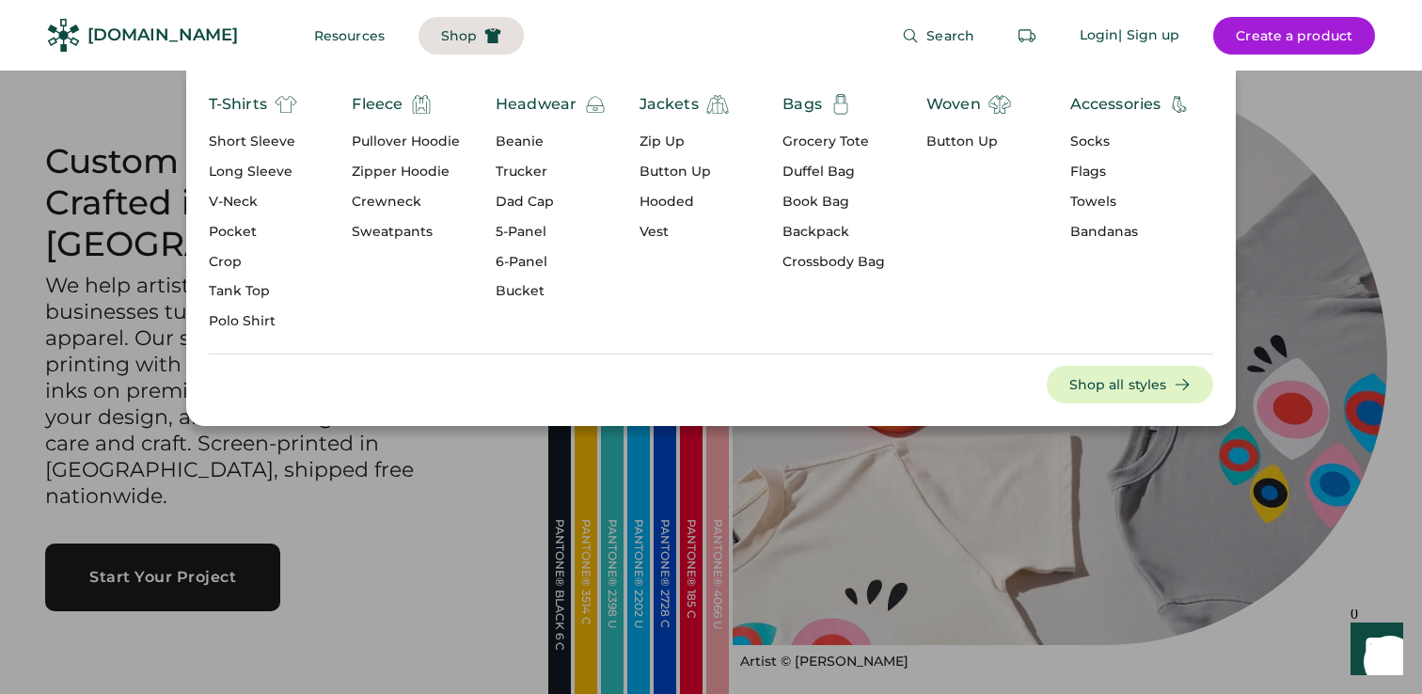
click at [265, 136] on div "Short Sleeve" at bounding box center [253, 142] width 88 height 19
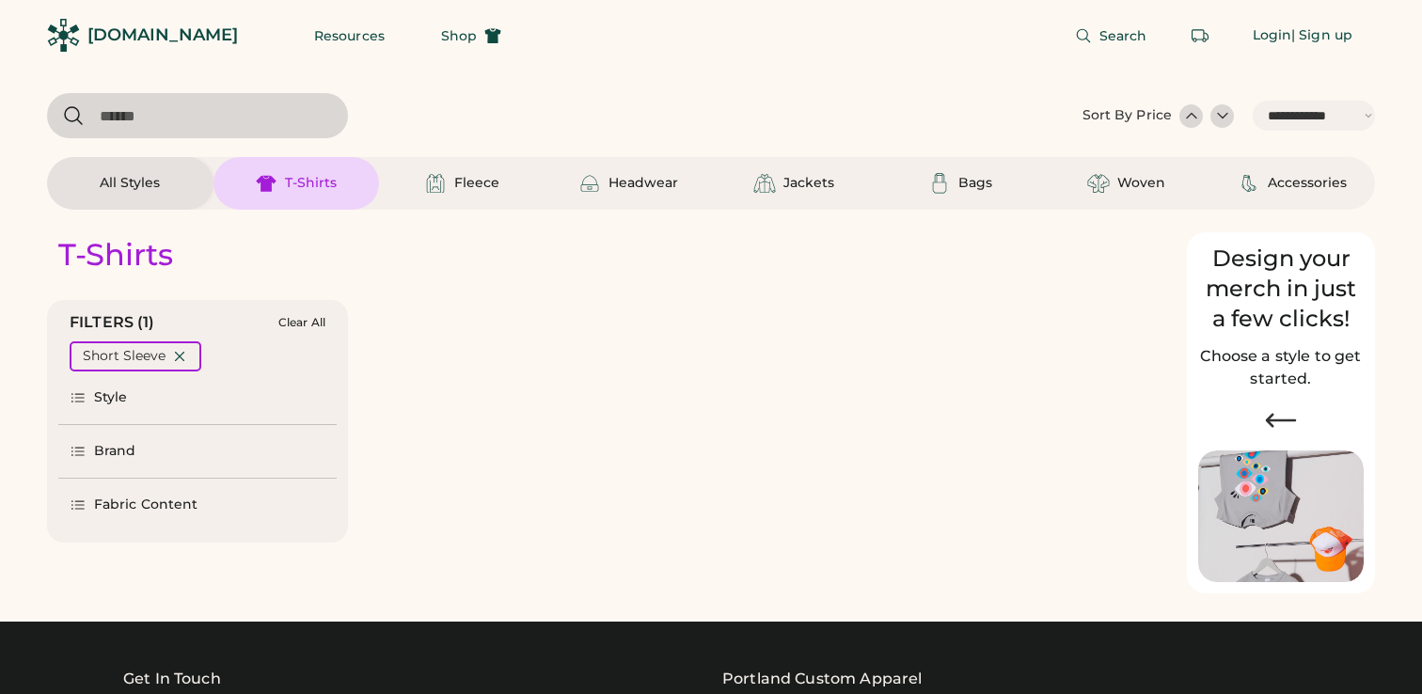
select select "*****"
select select "*"
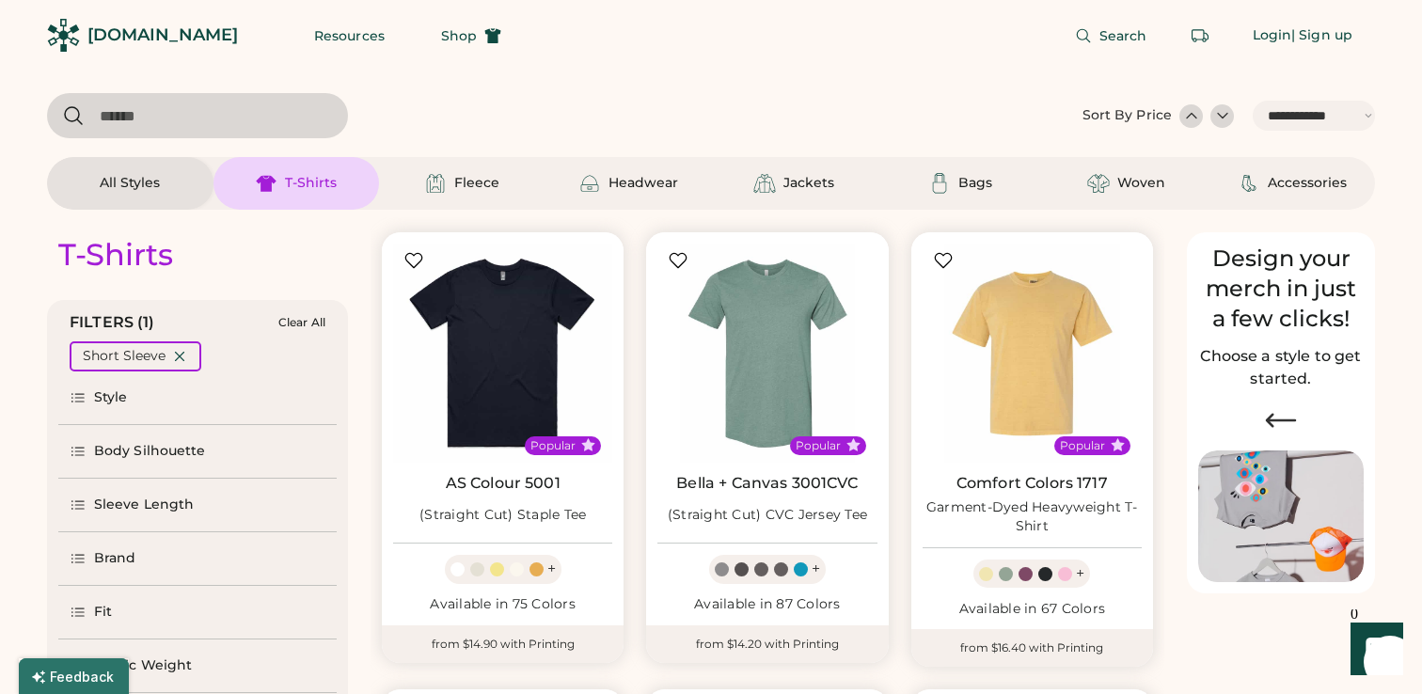
click at [134, 564] on div "Brand" at bounding box center [115, 558] width 42 height 19
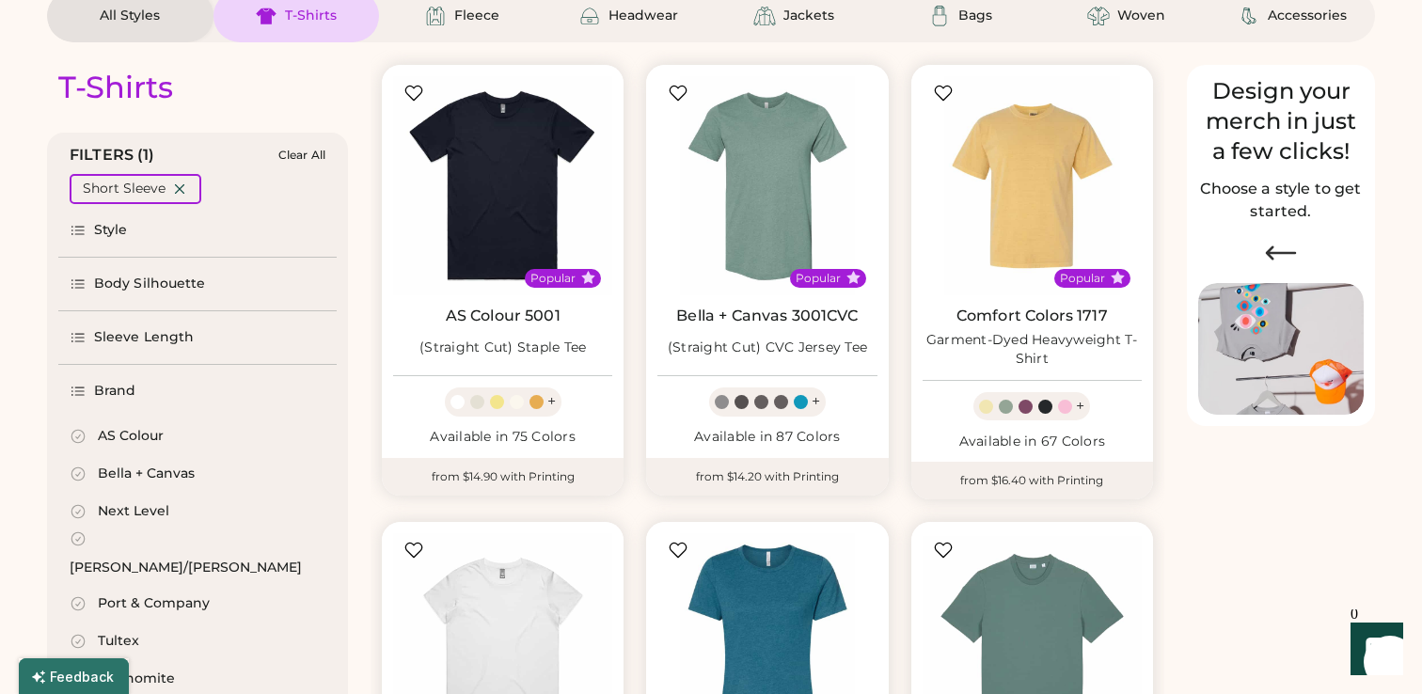
select select "*****"
select select "*"
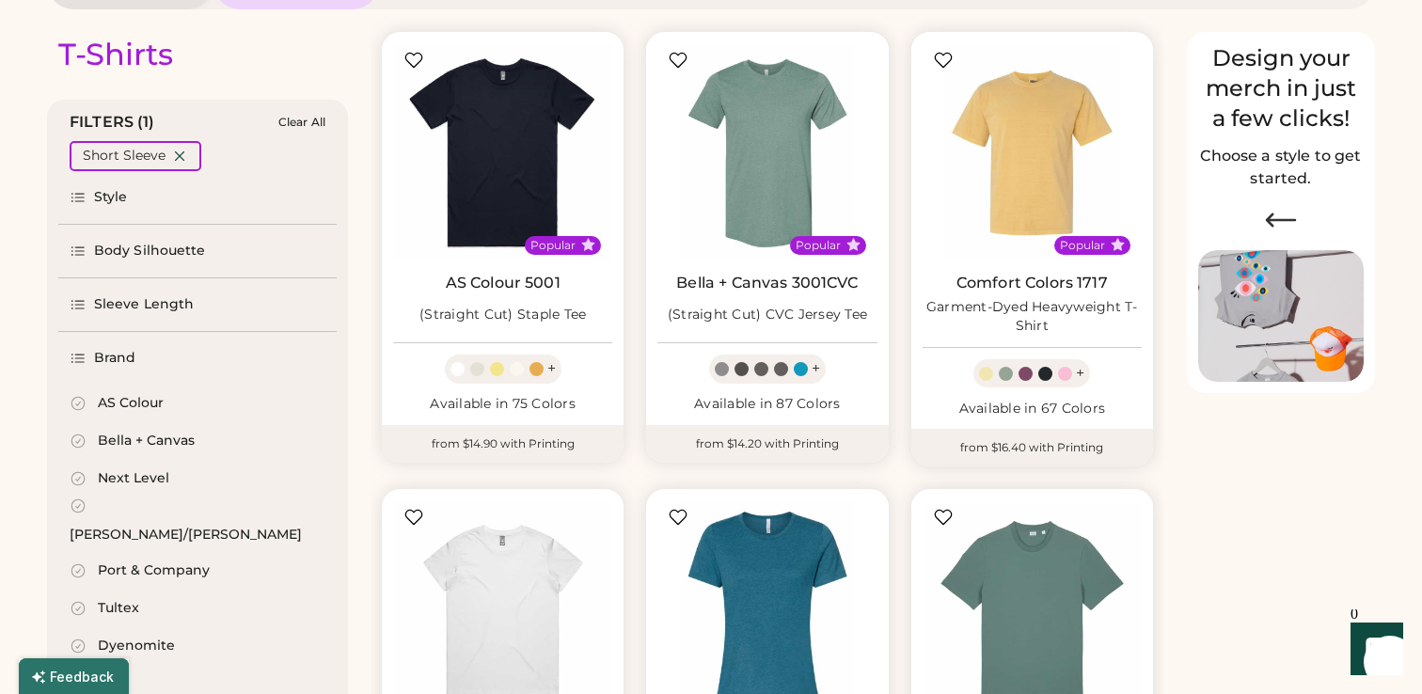
scroll to position [264, 0]
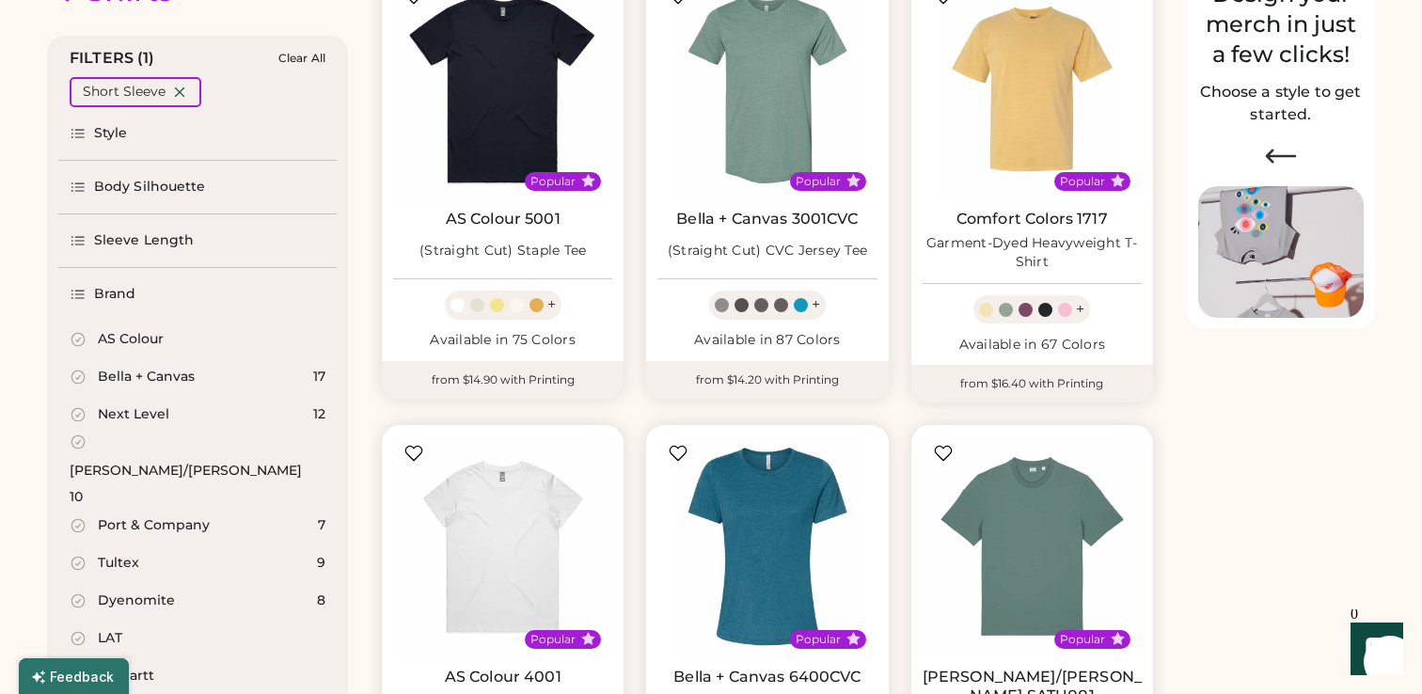
click at [134, 462] on div "[PERSON_NAME]/[PERSON_NAME]" at bounding box center [186, 471] width 232 height 19
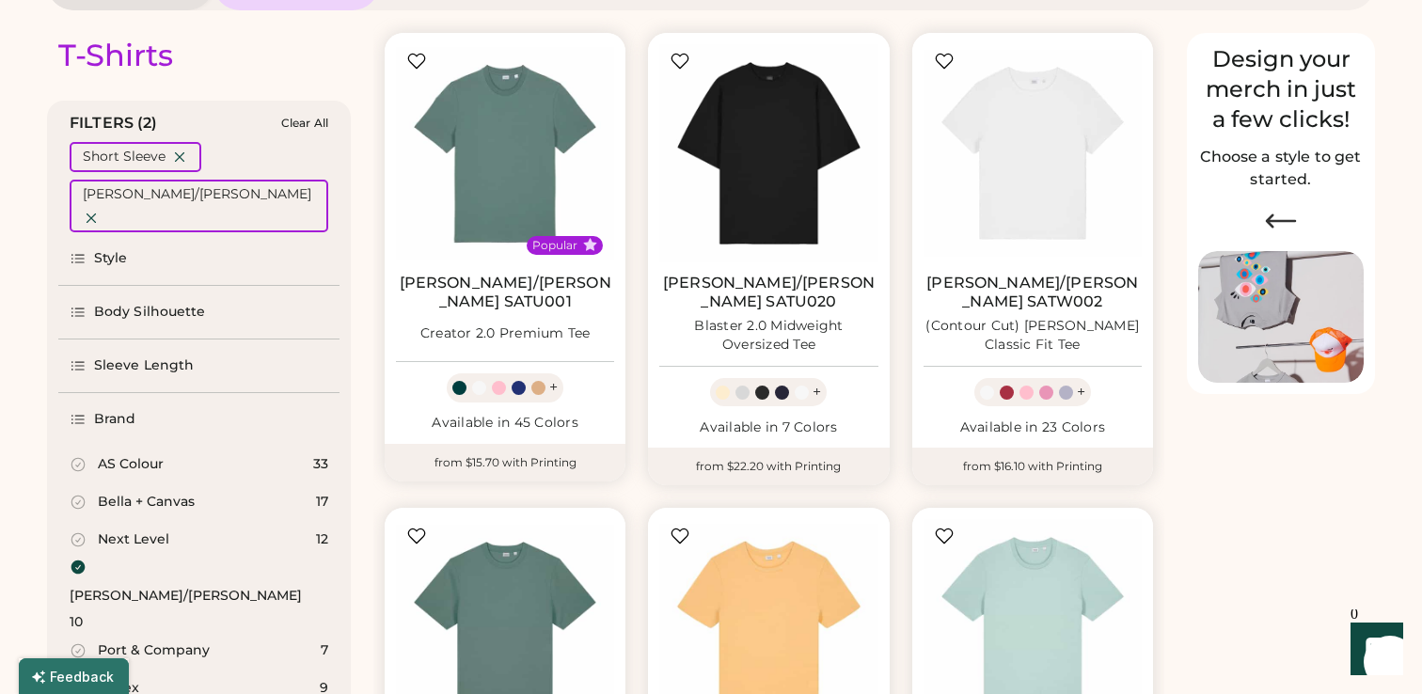
scroll to position [200, 0]
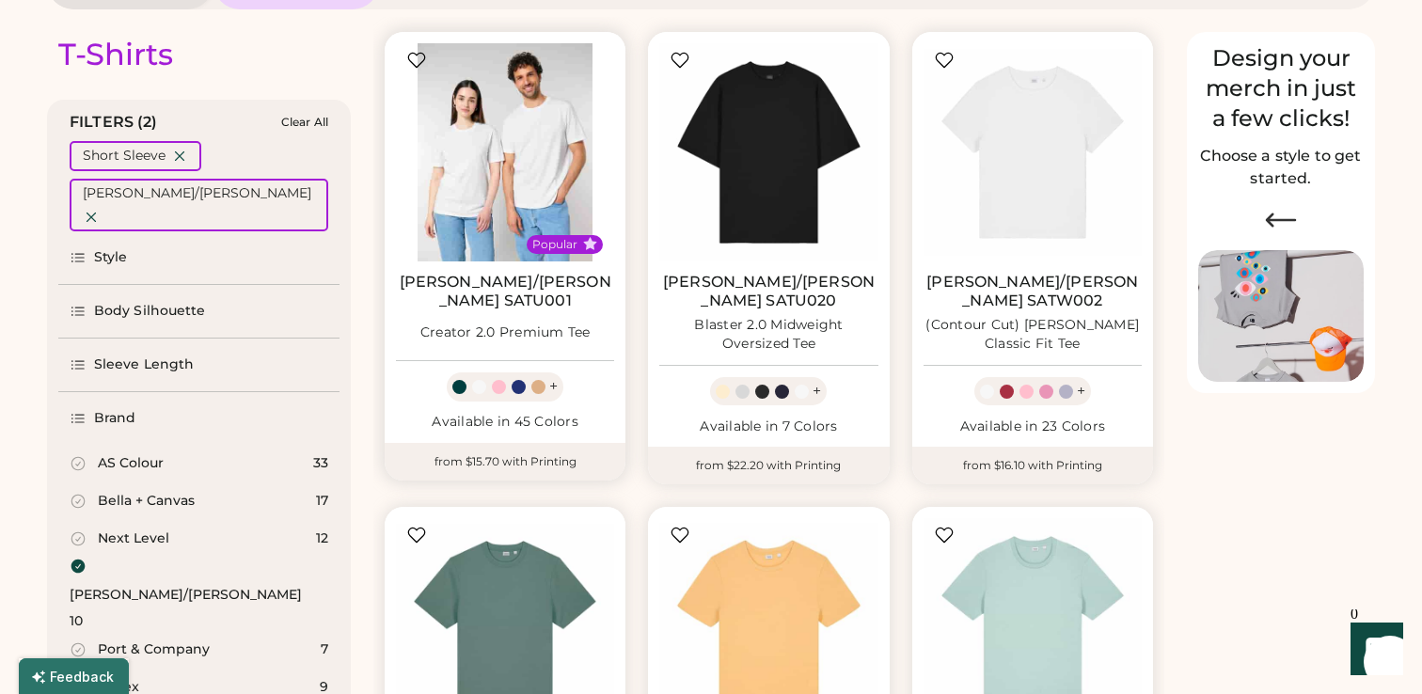
click at [536, 160] on img at bounding box center [505, 152] width 218 height 218
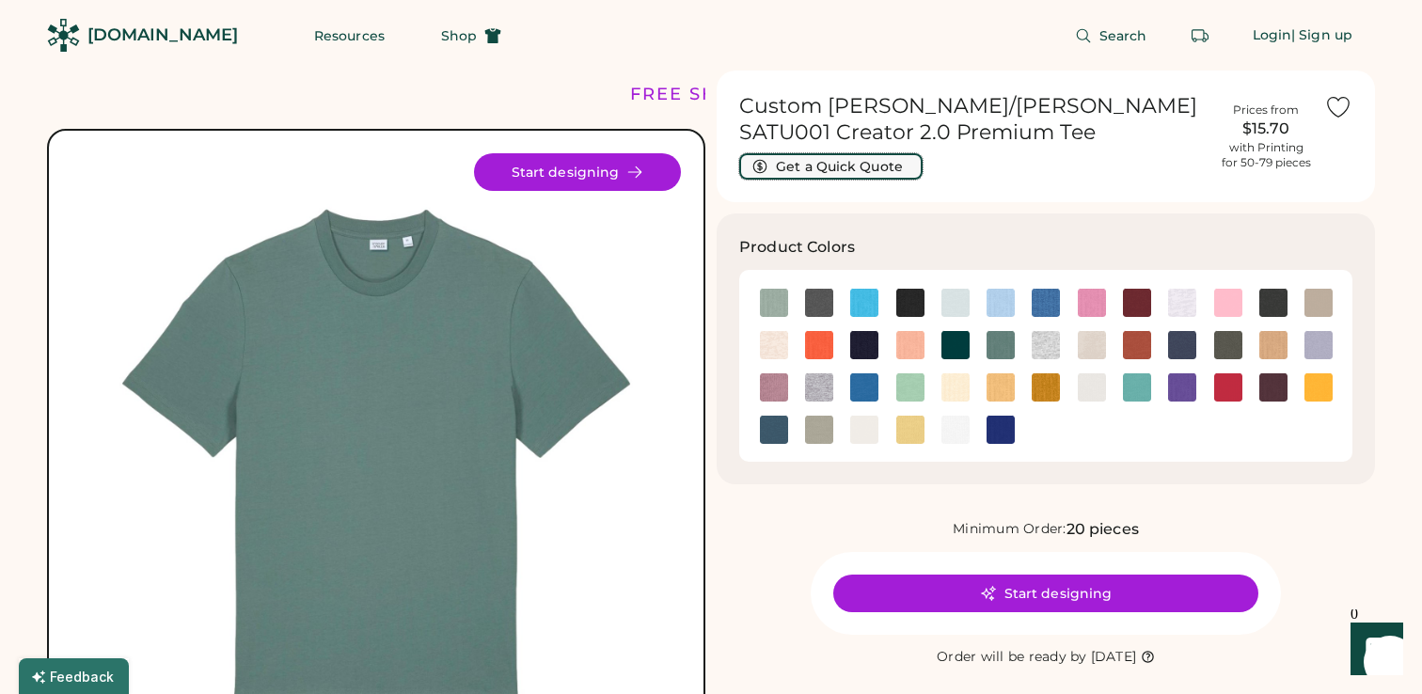
click at [816, 157] on button "Get a Quick Quote" at bounding box center [830, 166] width 183 height 26
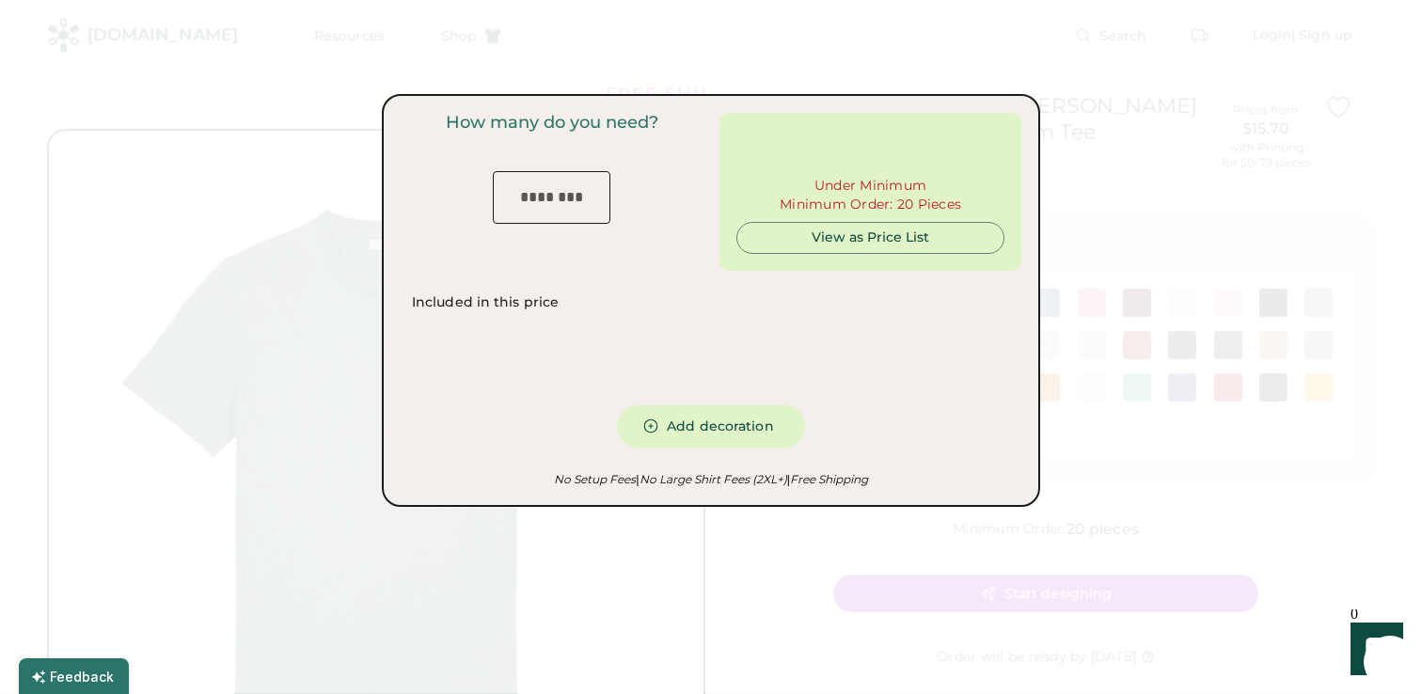
type input "***"
type input "******"
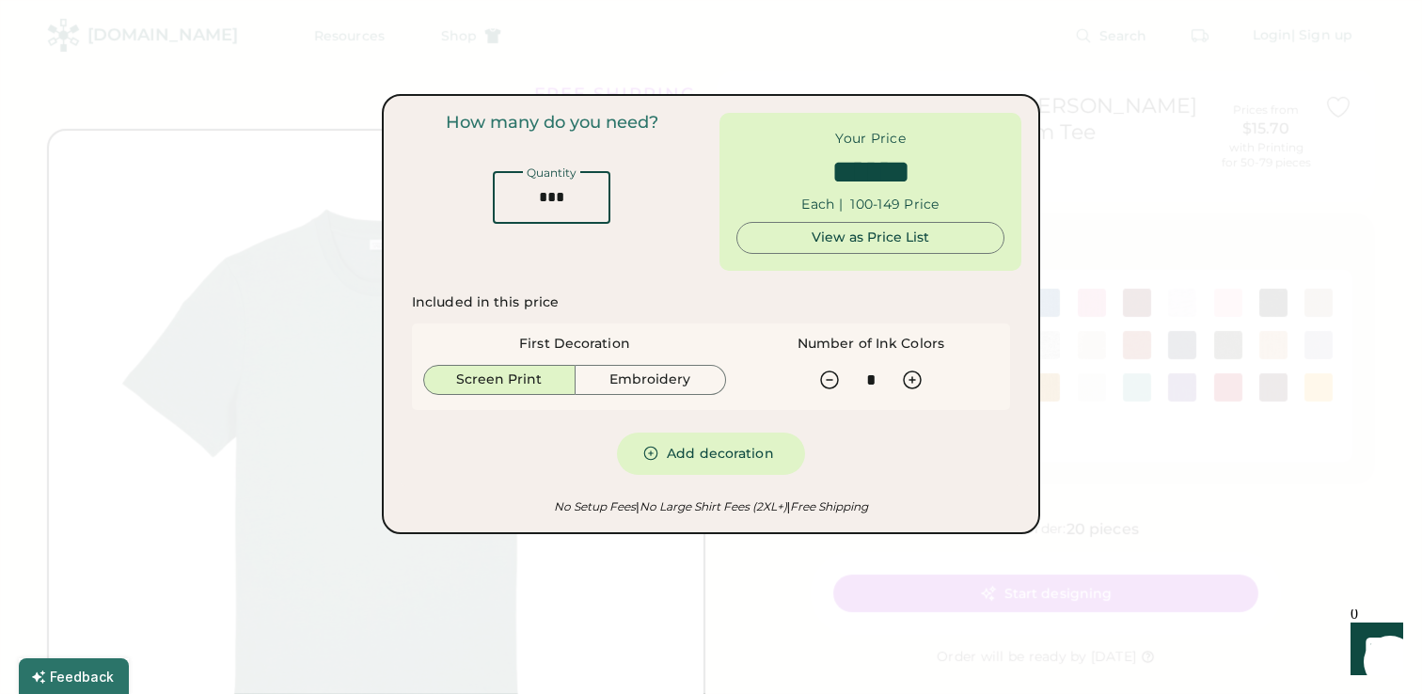
click at [586, 193] on input "input" at bounding box center [552, 197] width 118 height 53
click at [810, 241] on div "View as Price List" at bounding box center [870, 238] width 236 height 19
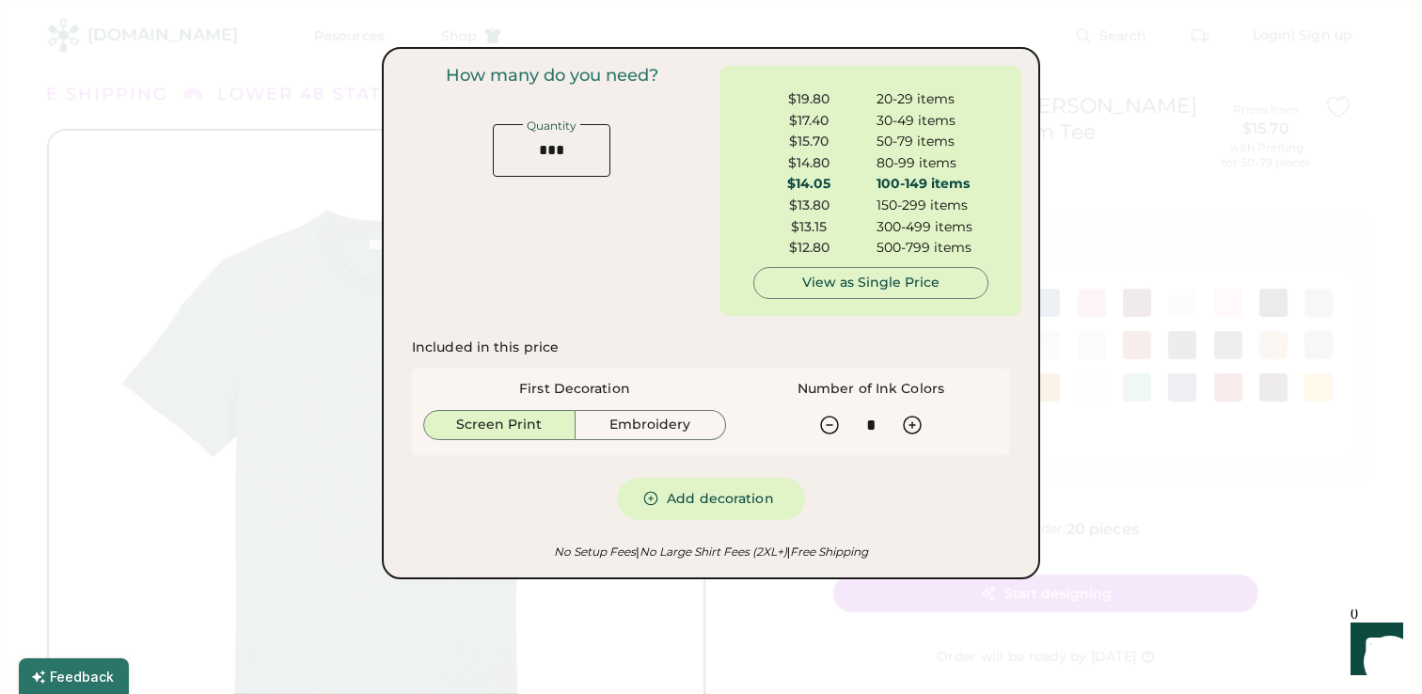
click at [1136, 188] on div at bounding box center [711, 347] width 1422 height 694
